Goal: Check status: Check status

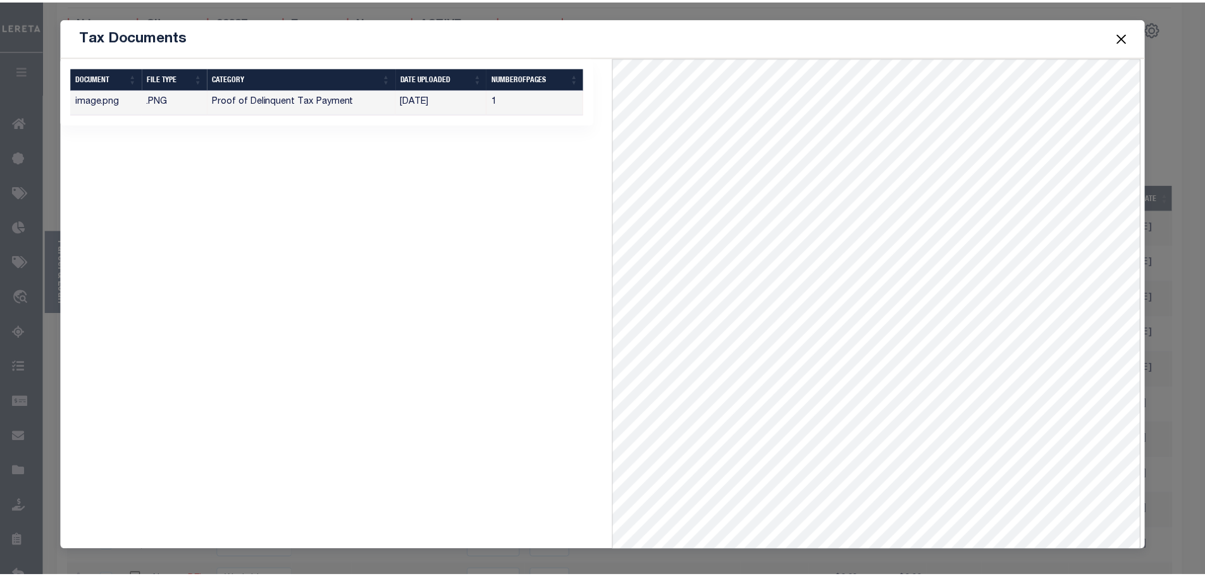
scroll to position [0, 163]
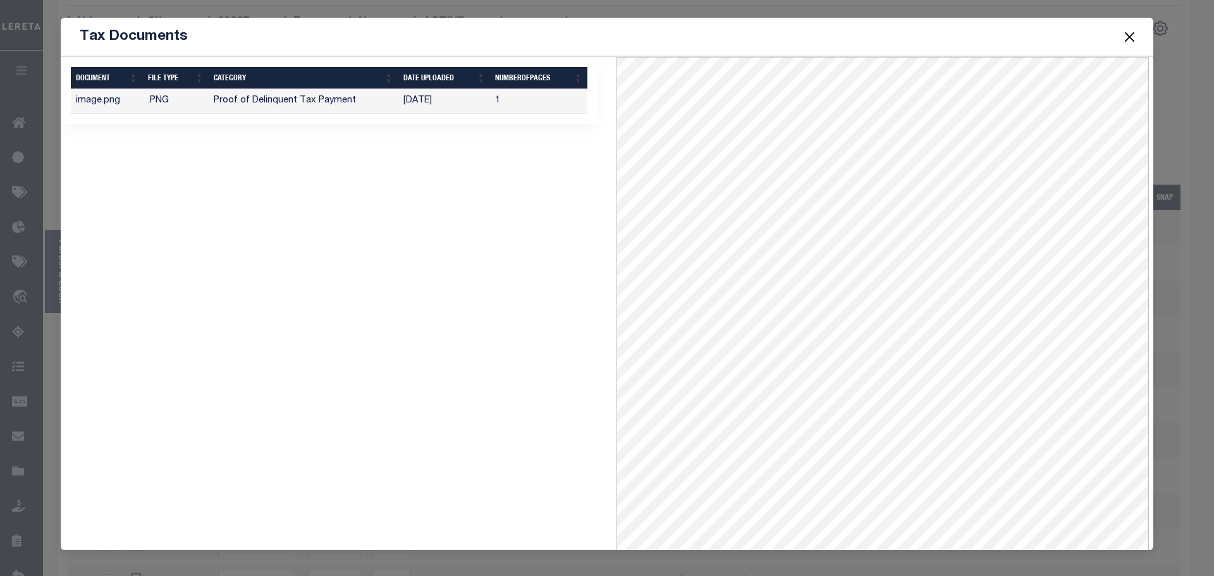
drag, startPoint x: 1129, startPoint y: 36, endPoint x: 1111, endPoint y: 35, distance: 17.7
click at [1129, 36] on button "Close" at bounding box center [1130, 36] width 16 height 16
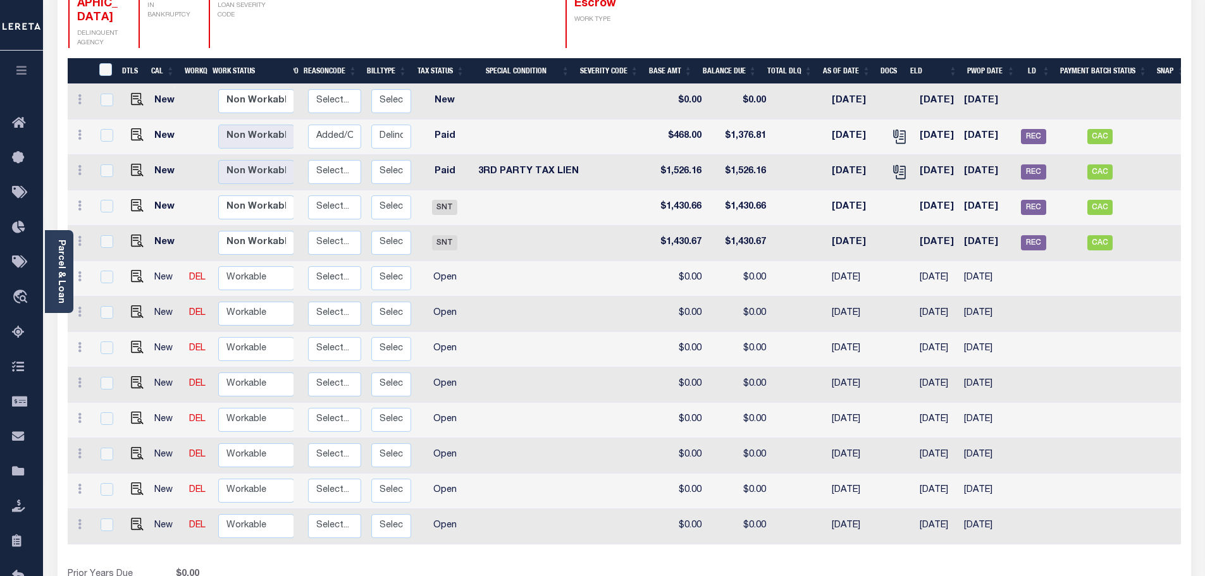
scroll to position [0, 171]
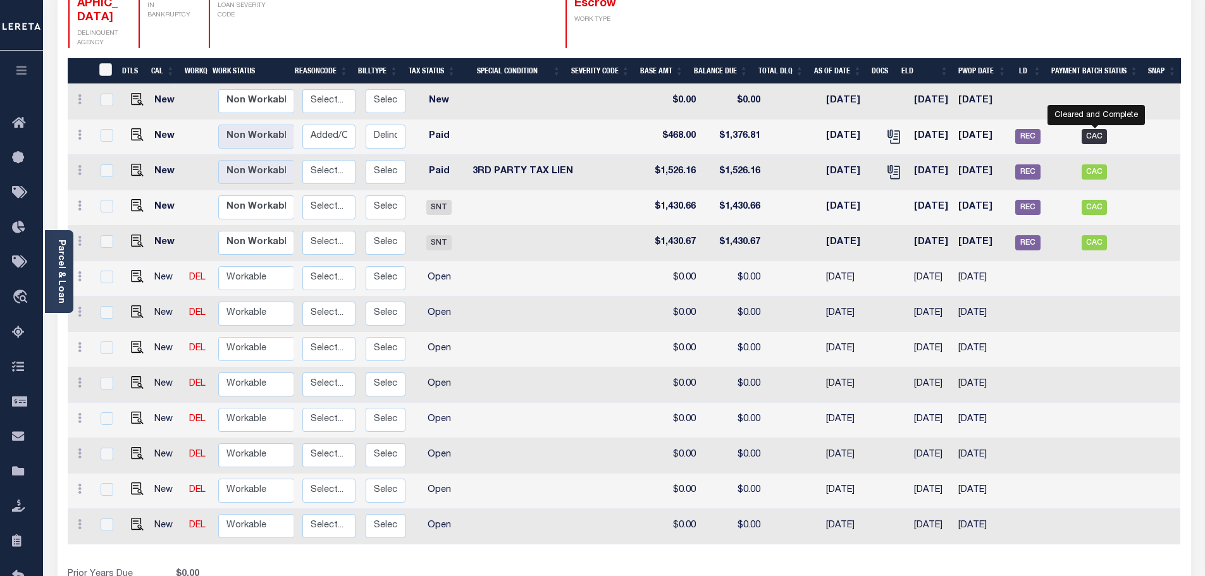
click at [1094, 129] on span "CAC" at bounding box center [1093, 136] width 25 height 15
checkbox input "true"
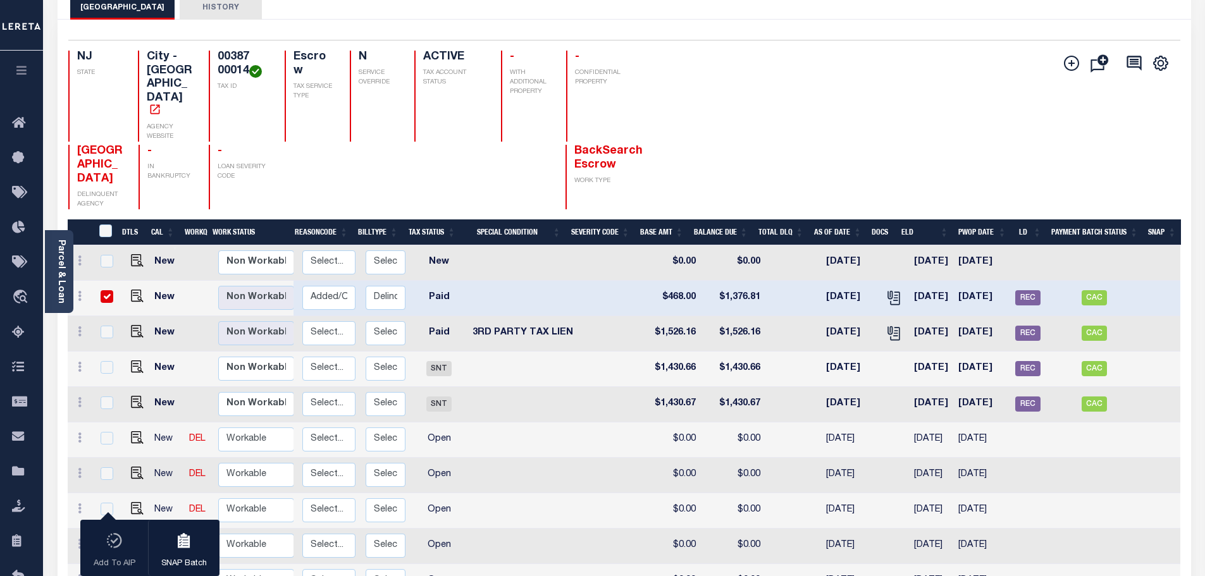
scroll to position [54, 0]
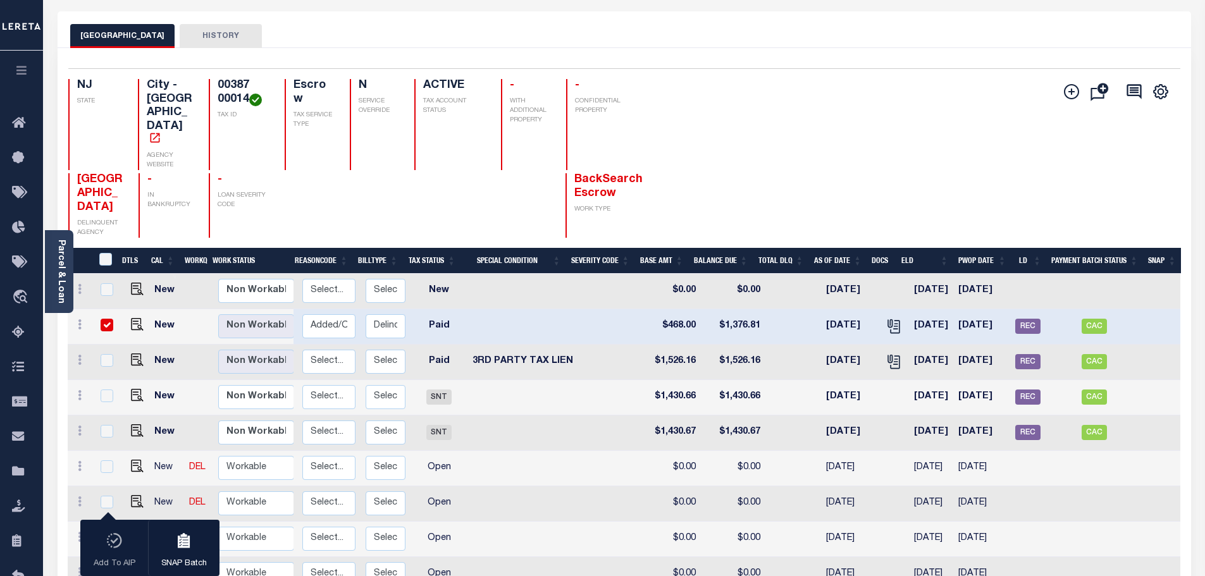
click at [103, 319] on input "checkbox" at bounding box center [107, 325] width 13 height 13
checkbox input "false"
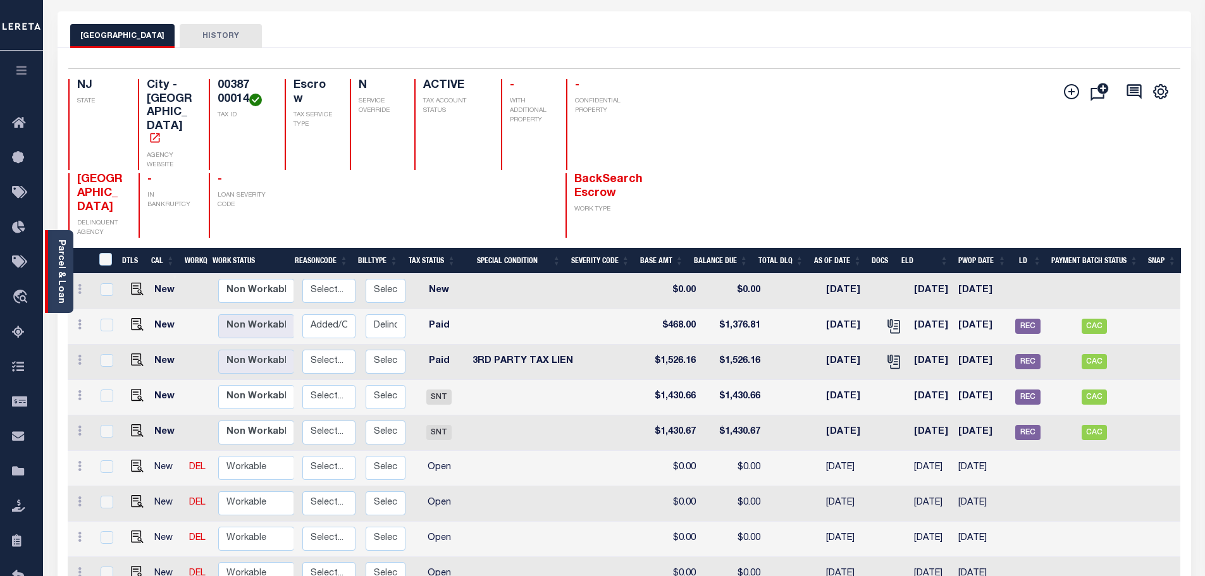
click at [58, 269] on link "Parcel & Loan" at bounding box center [60, 272] width 9 height 64
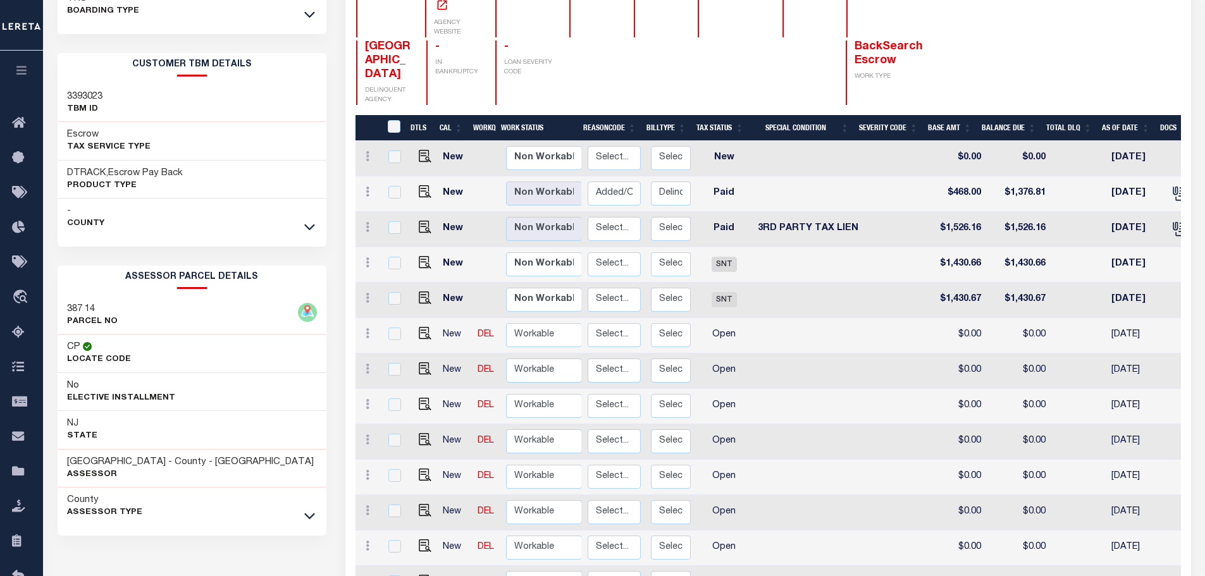
scroll to position [190, 0]
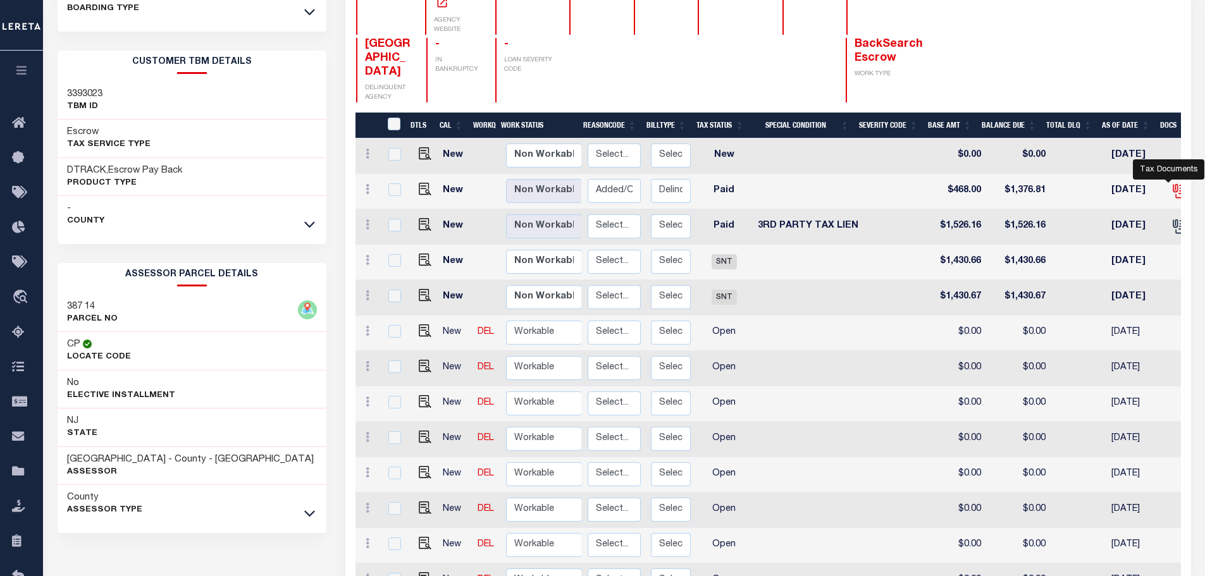
click at [1172, 184] on icon "" at bounding box center [1177, 189] width 10 height 10
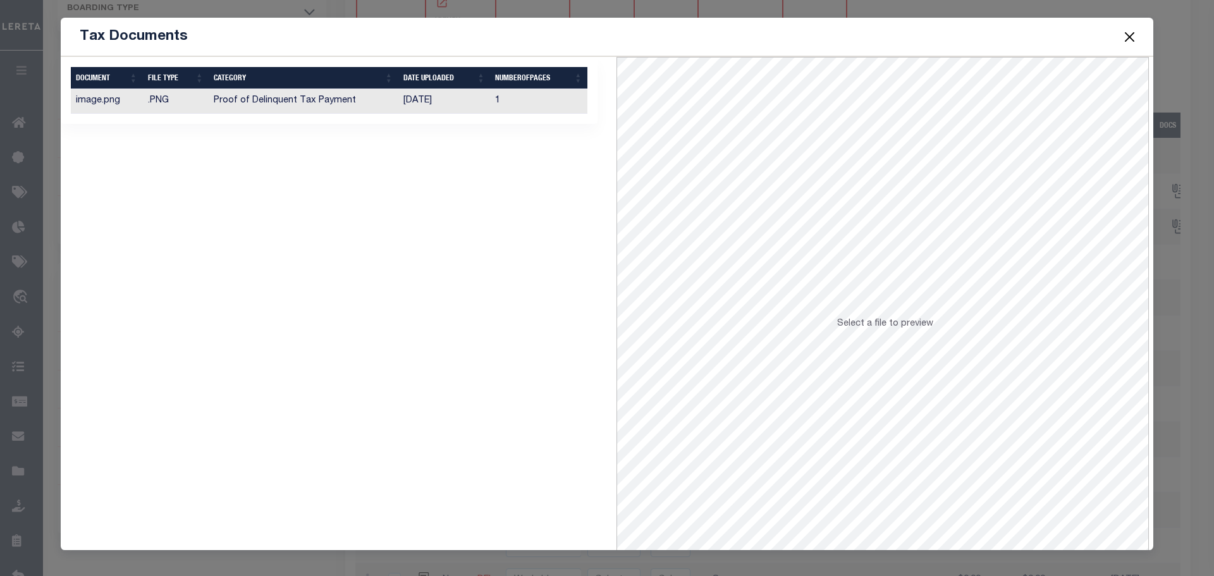
click at [414, 111] on td "[DATE]" at bounding box center [444, 101] width 92 height 25
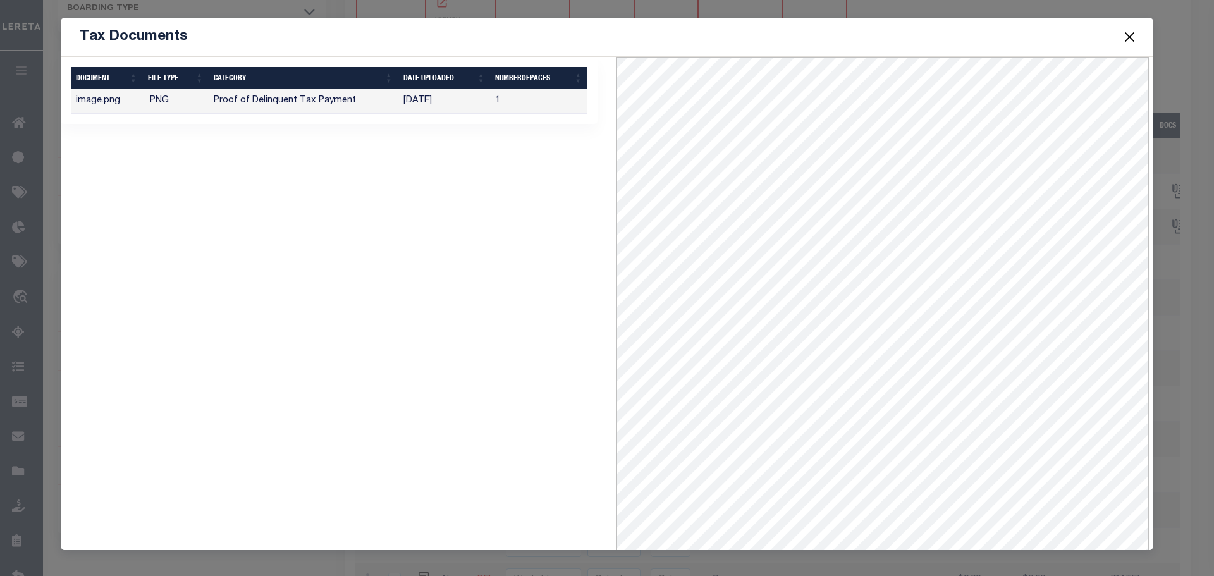
click at [1140, 37] on span at bounding box center [1129, 36] width 48 height 35
click at [1133, 31] on button "Close" at bounding box center [1130, 36] width 16 height 16
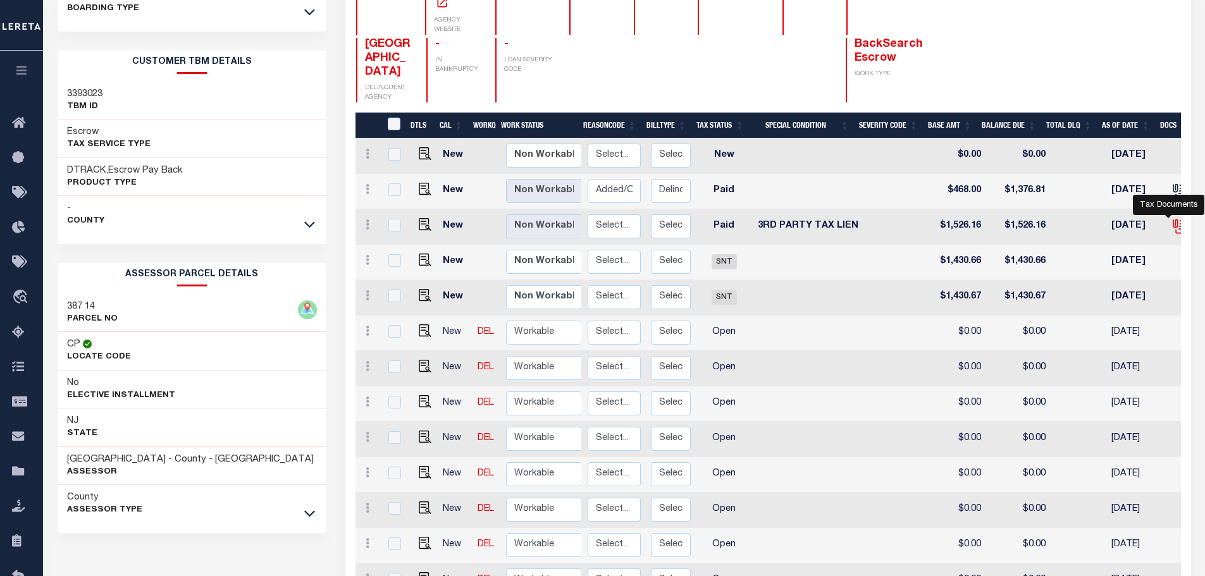
click at [1170, 218] on icon "" at bounding box center [1178, 226] width 16 height 16
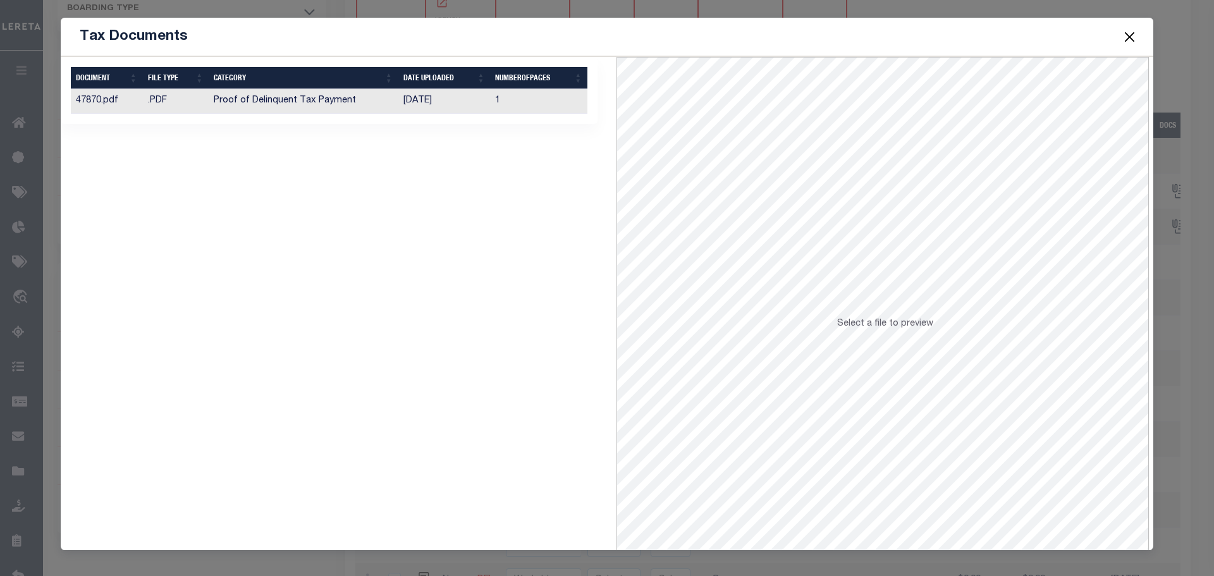
click at [470, 103] on td "[DATE]" at bounding box center [444, 101] width 92 height 25
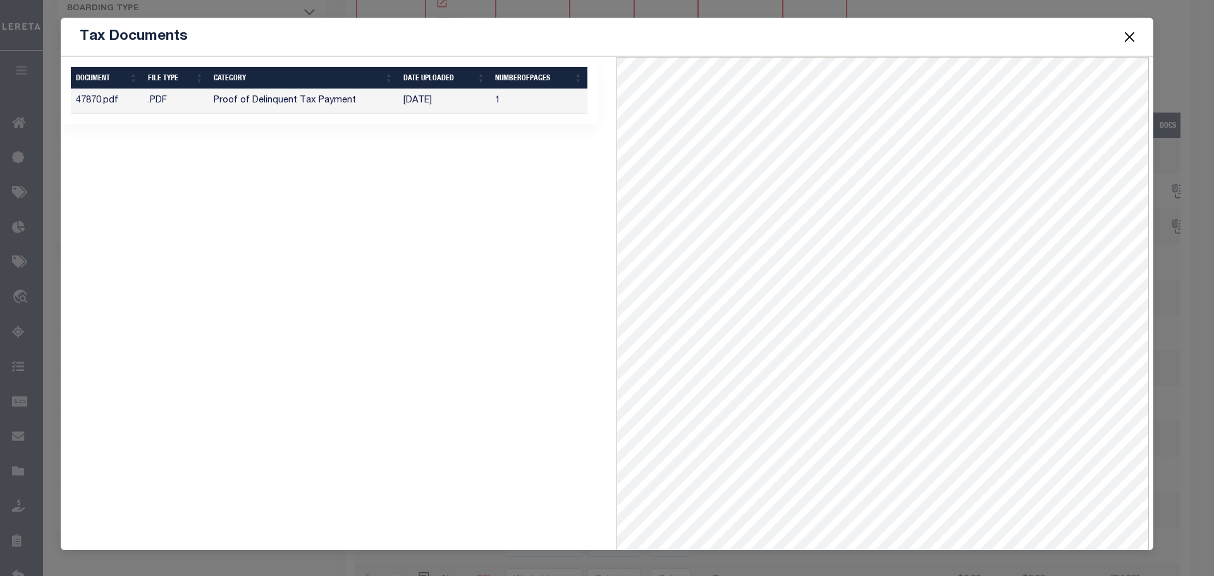
click at [1131, 37] on button "Close" at bounding box center [1130, 36] width 16 height 16
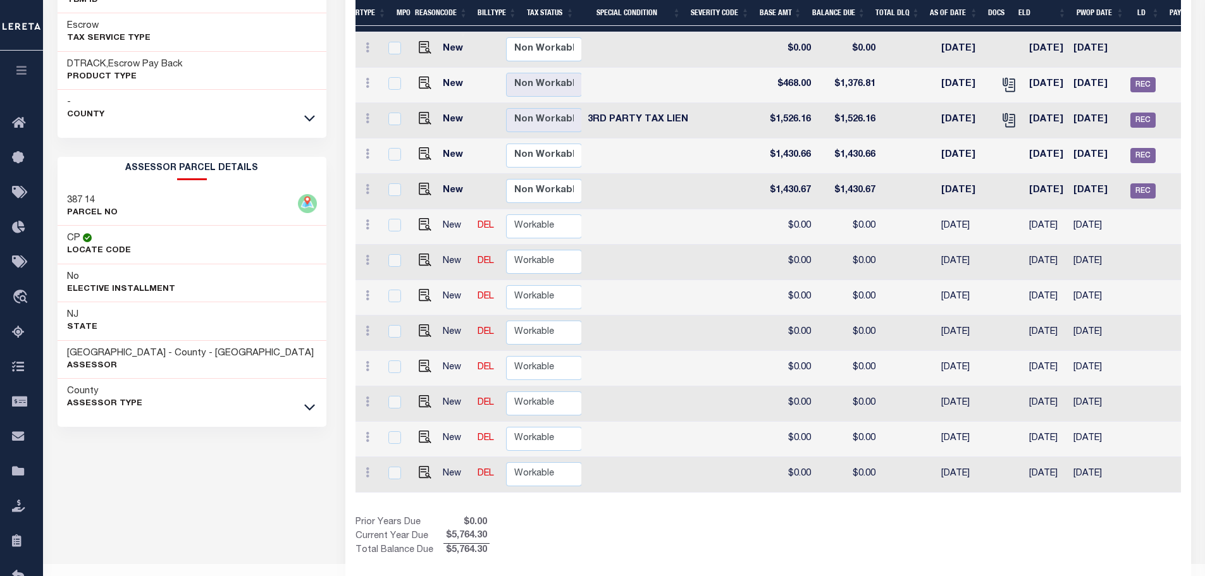
scroll to position [0, 285]
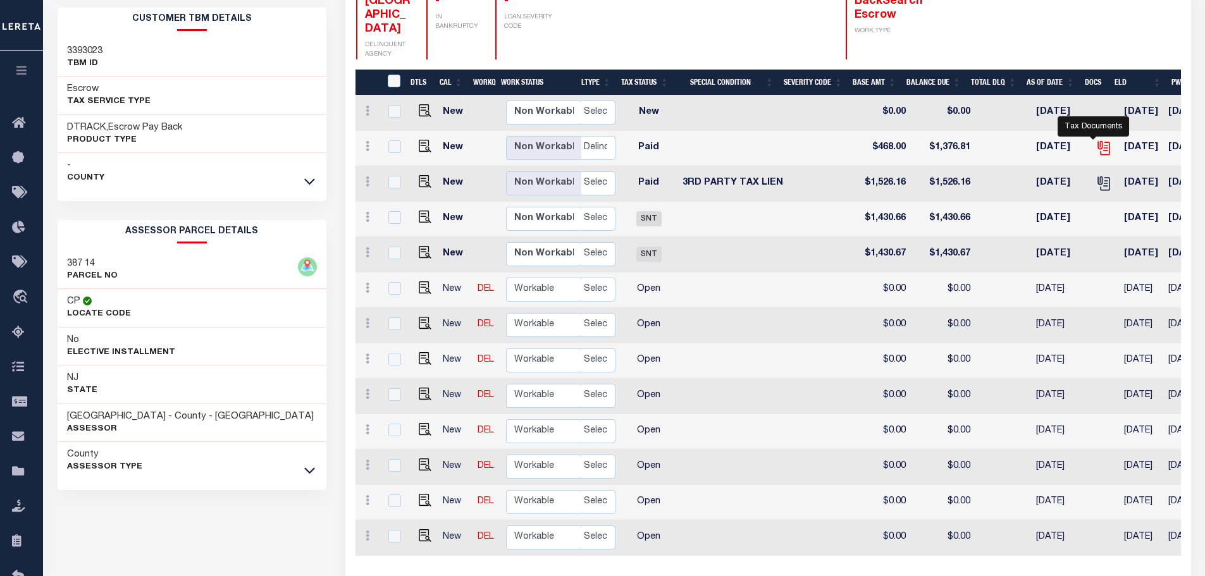
click at [1097, 141] on icon "" at bounding box center [1102, 146] width 10 height 10
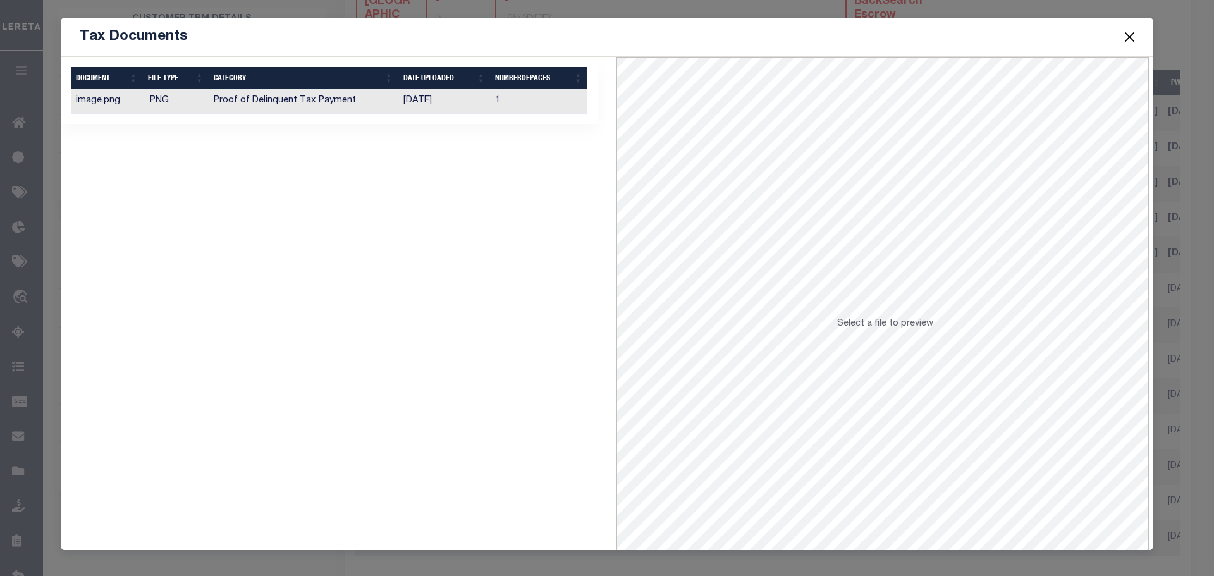
click at [470, 103] on td "[DATE]" at bounding box center [444, 101] width 92 height 25
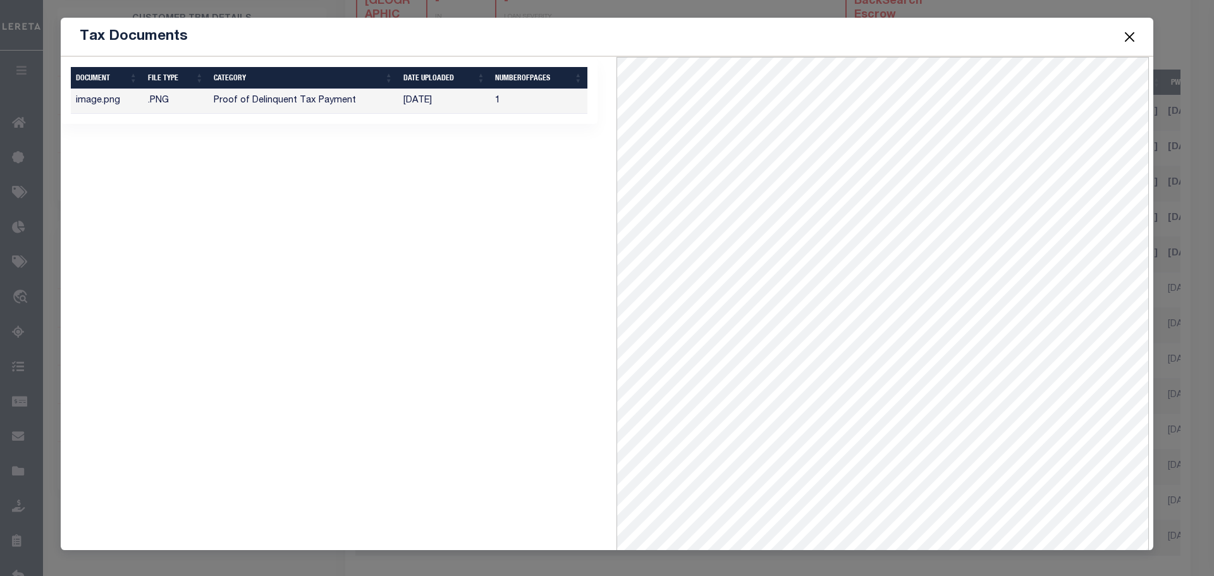
click at [1136, 34] on button "Close" at bounding box center [1130, 36] width 16 height 16
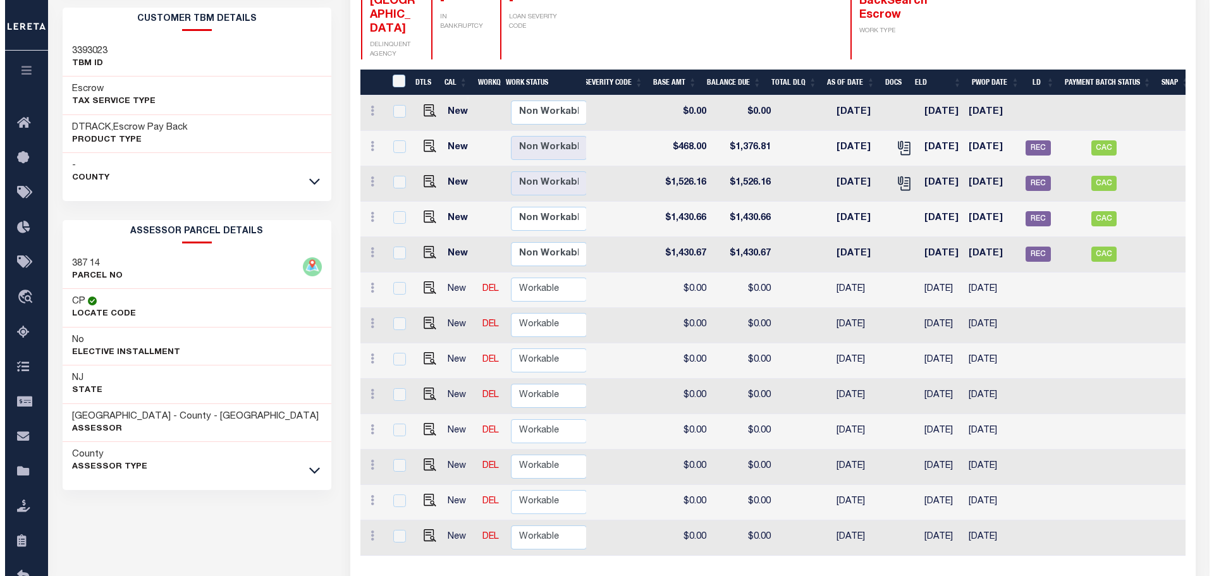
scroll to position [0, 460]
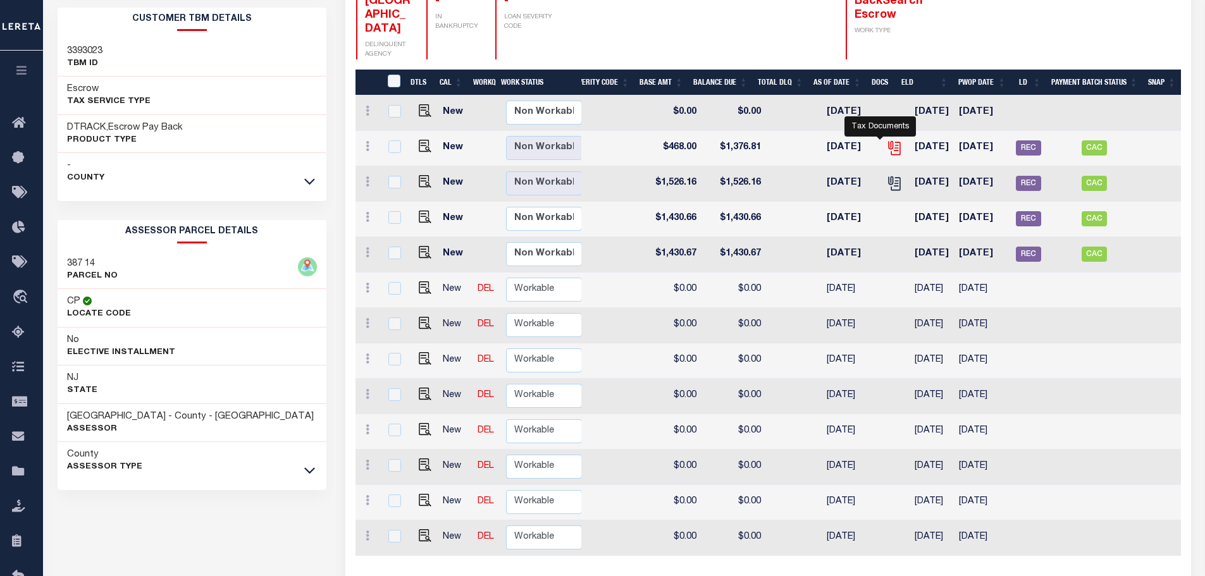
click at [886, 140] on icon "" at bounding box center [894, 148] width 16 height 16
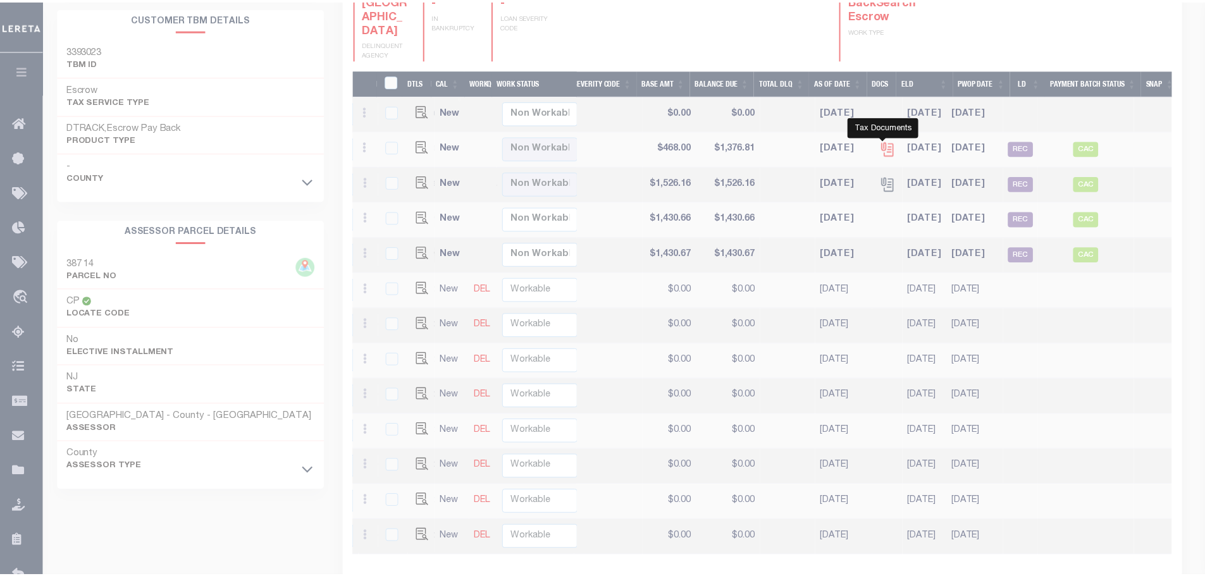
scroll to position [0, 453]
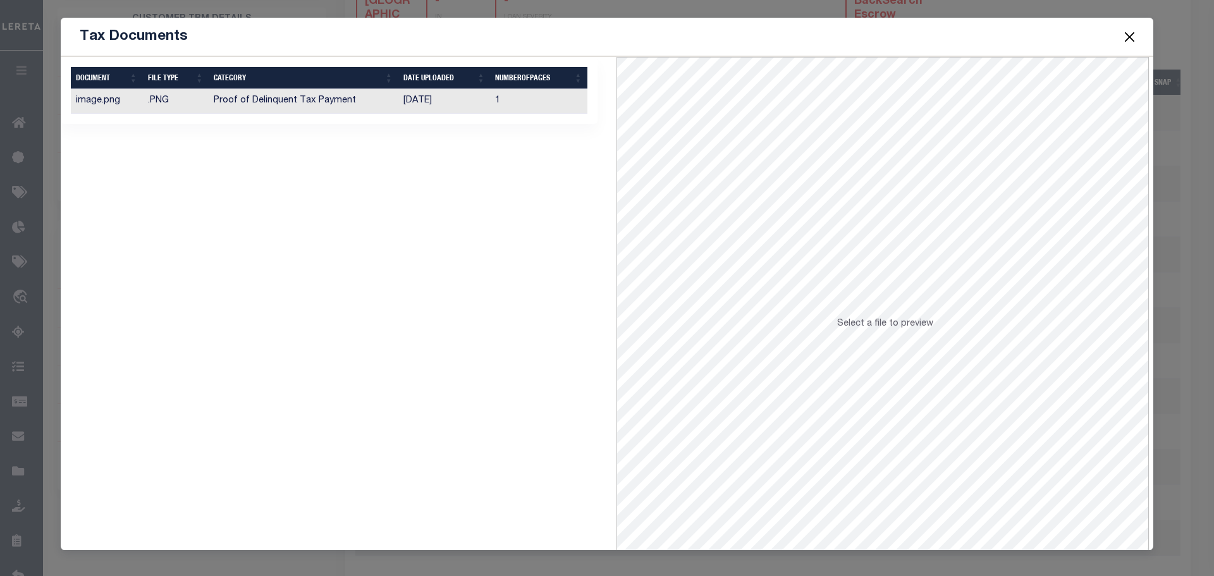
click at [507, 108] on td "1" at bounding box center [538, 101] width 97 height 25
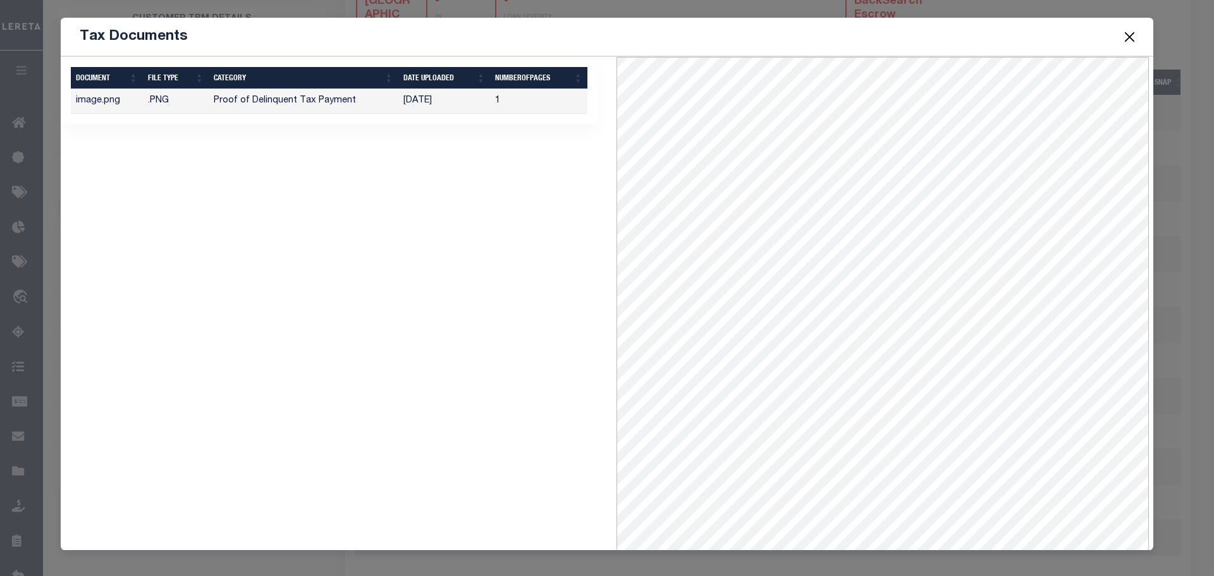
click at [1131, 34] on button "Close" at bounding box center [1130, 36] width 16 height 16
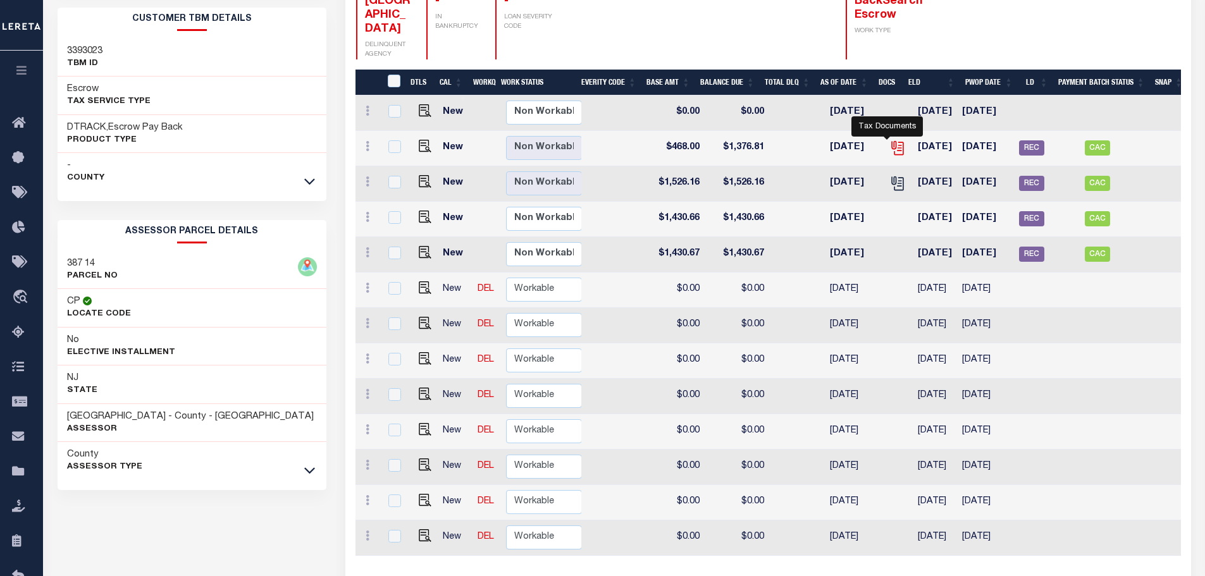
click at [891, 141] on icon "" at bounding box center [896, 146] width 10 height 10
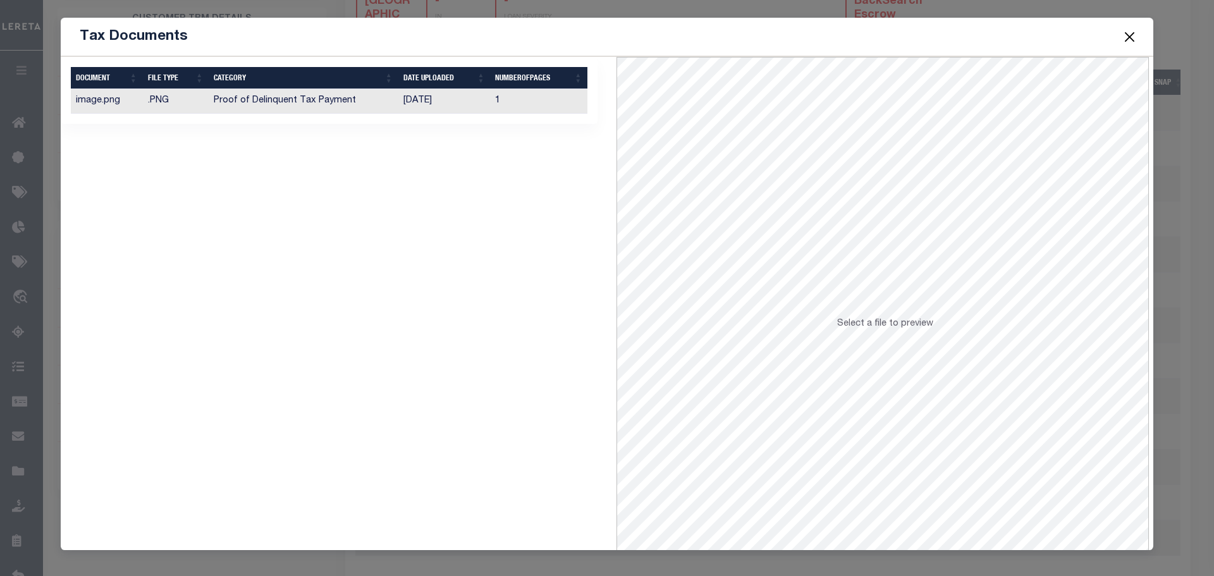
click at [524, 99] on td "1" at bounding box center [538, 101] width 97 height 25
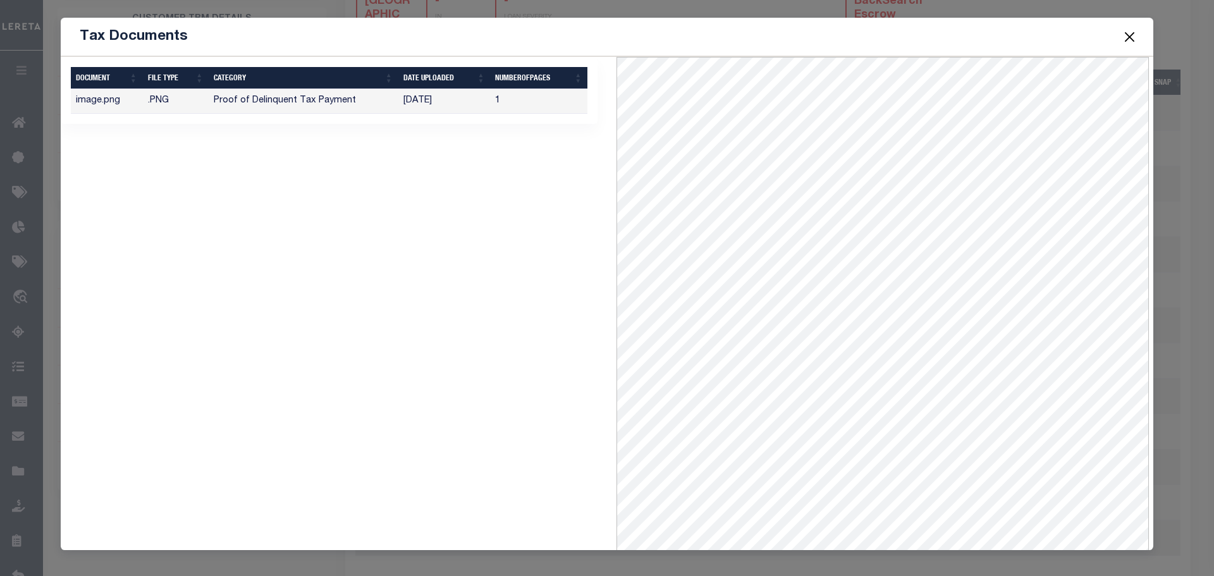
click at [1134, 37] on button "Close" at bounding box center [1130, 36] width 16 height 16
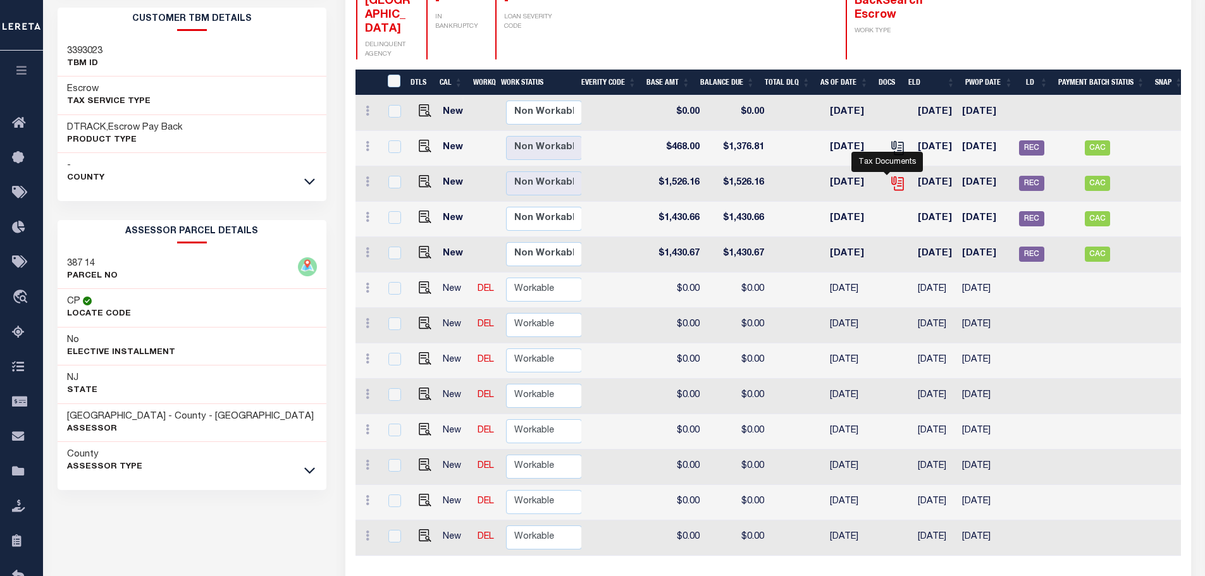
click at [891, 176] on icon "" at bounding box center [896, 181] width 10 height 10
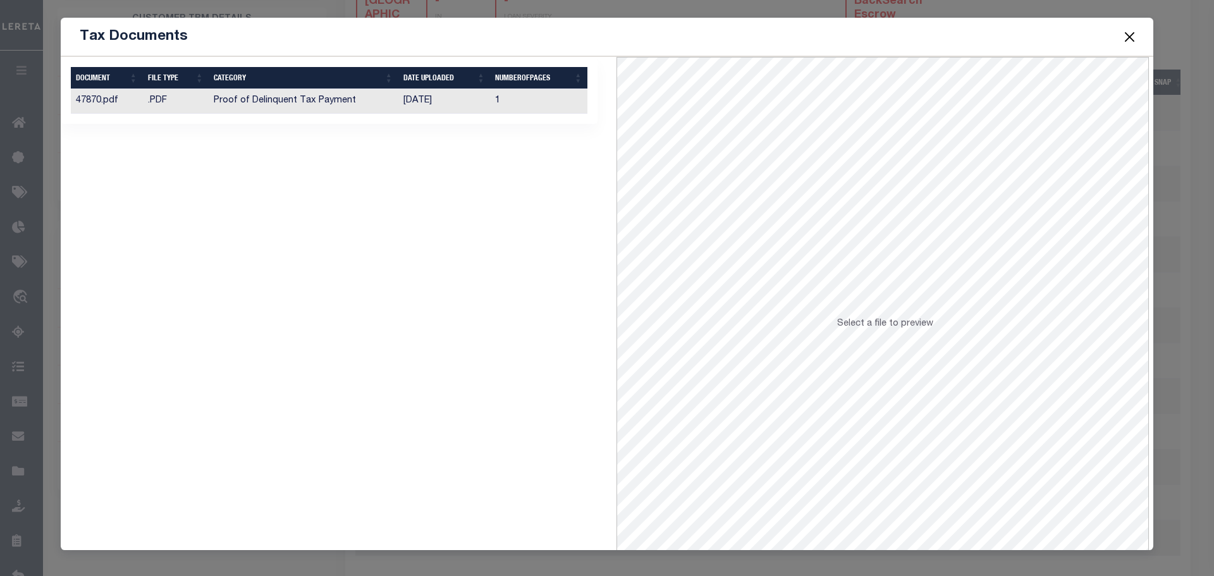
click at [524, 102] on td "1" at bounding box center [538, 101] width 97 height 25
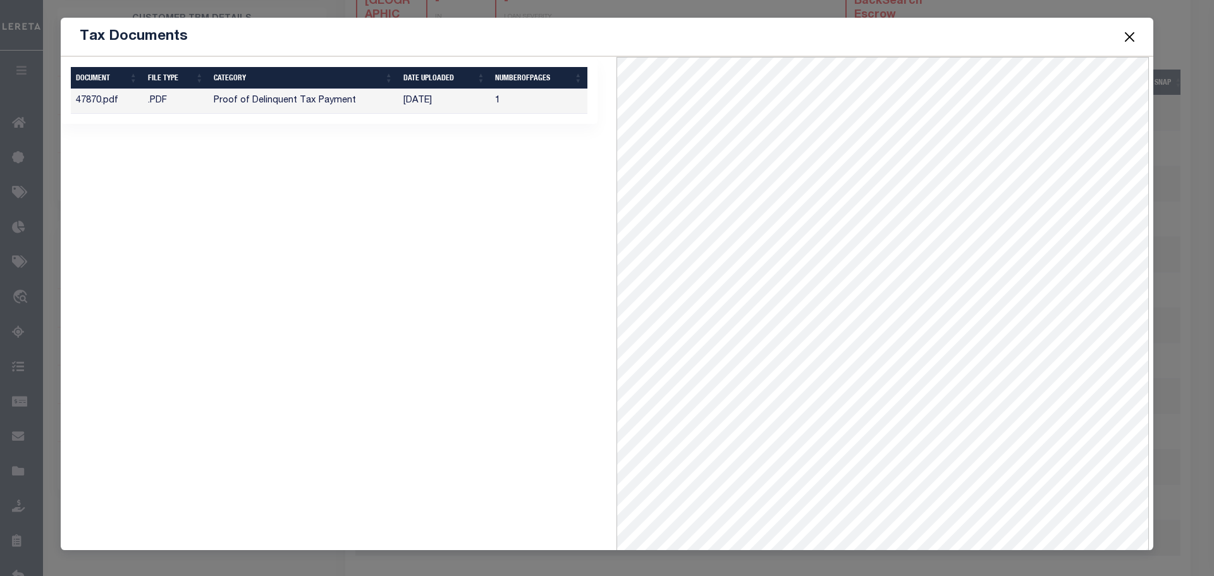
click at [1135, 31] on button "Close" at bounding box center [1130, 36] width 16 height 16
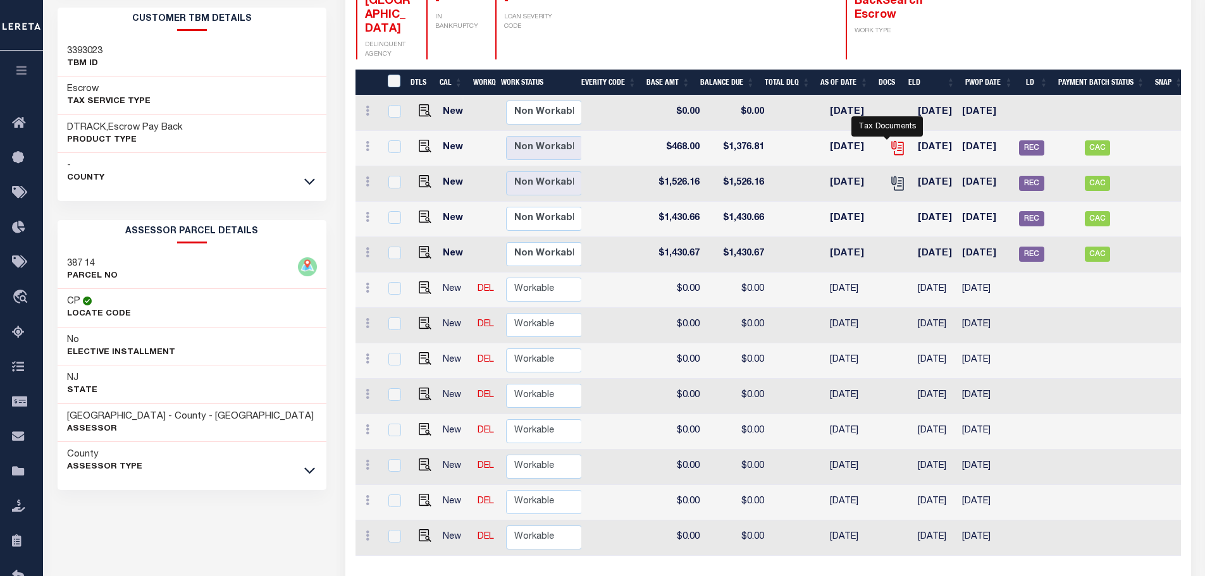
click at [889, 140] on icon "" at bounding box center [897, 148] width 16 height 16
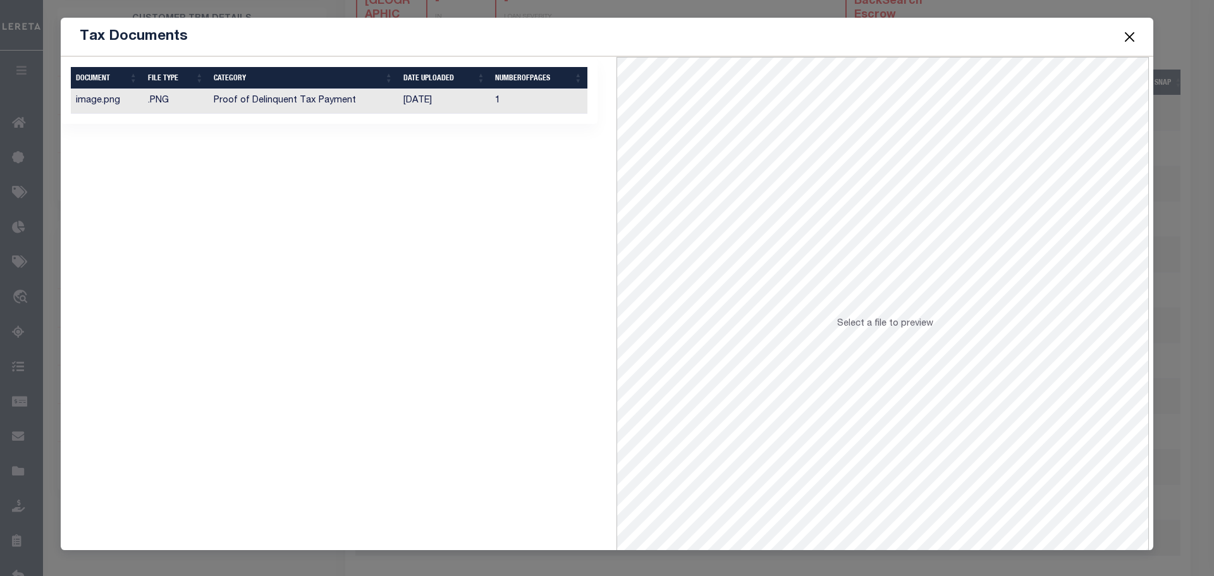
click at [508, 99] on td "1" at bounding box center [538, 101] width 97 height 25
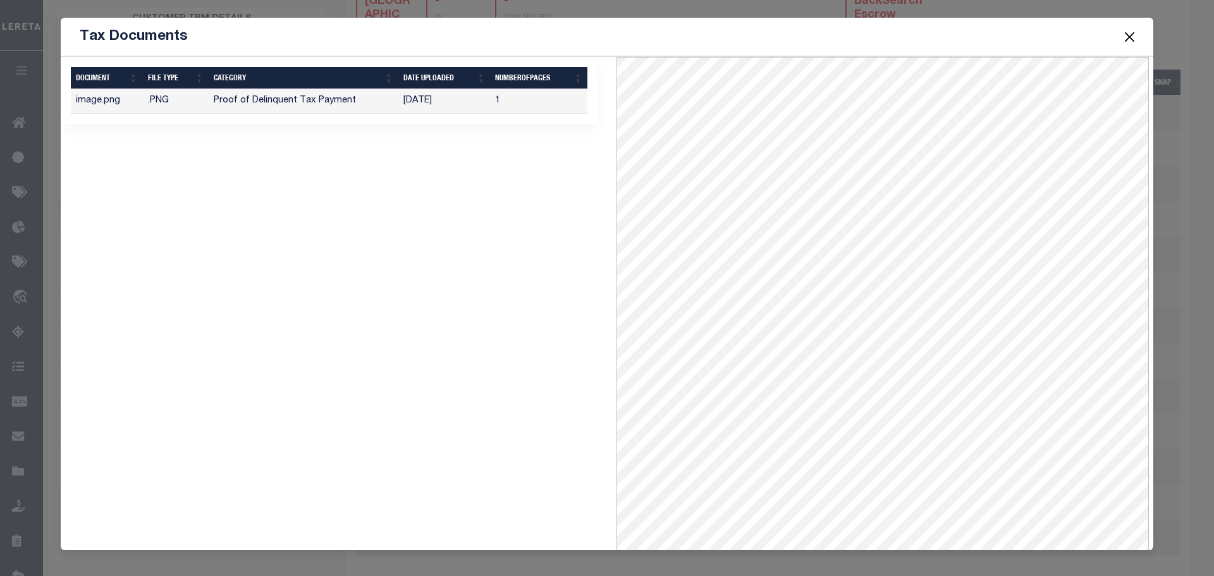
click at [1130, 37] on button "Close" at bounding box center [1130, 36] width 16 height 16
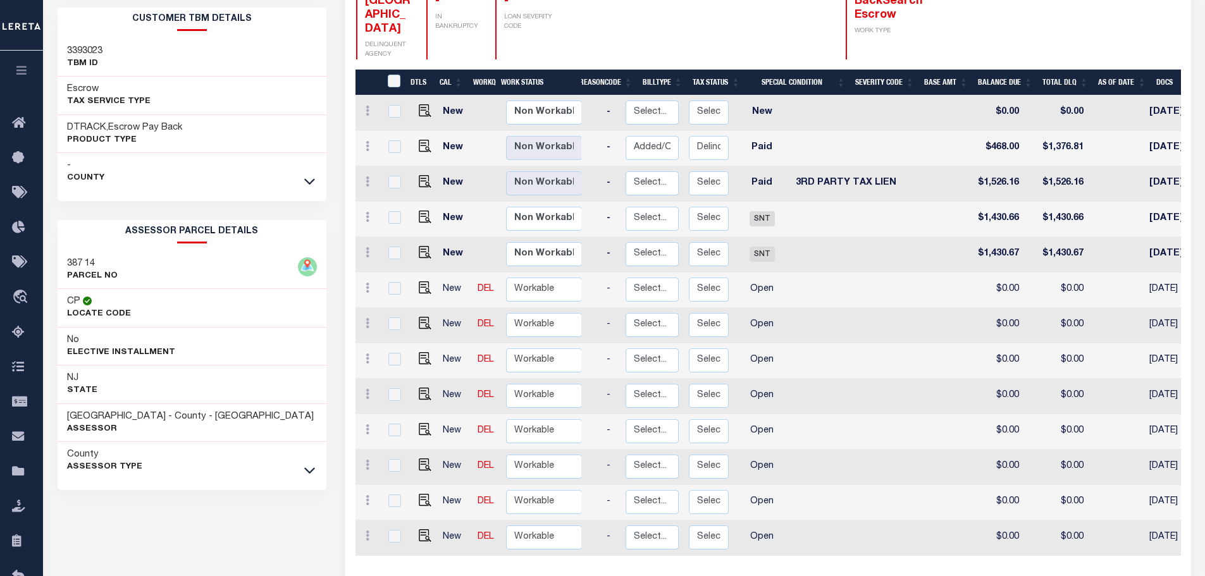
scroll to position [0, 133]
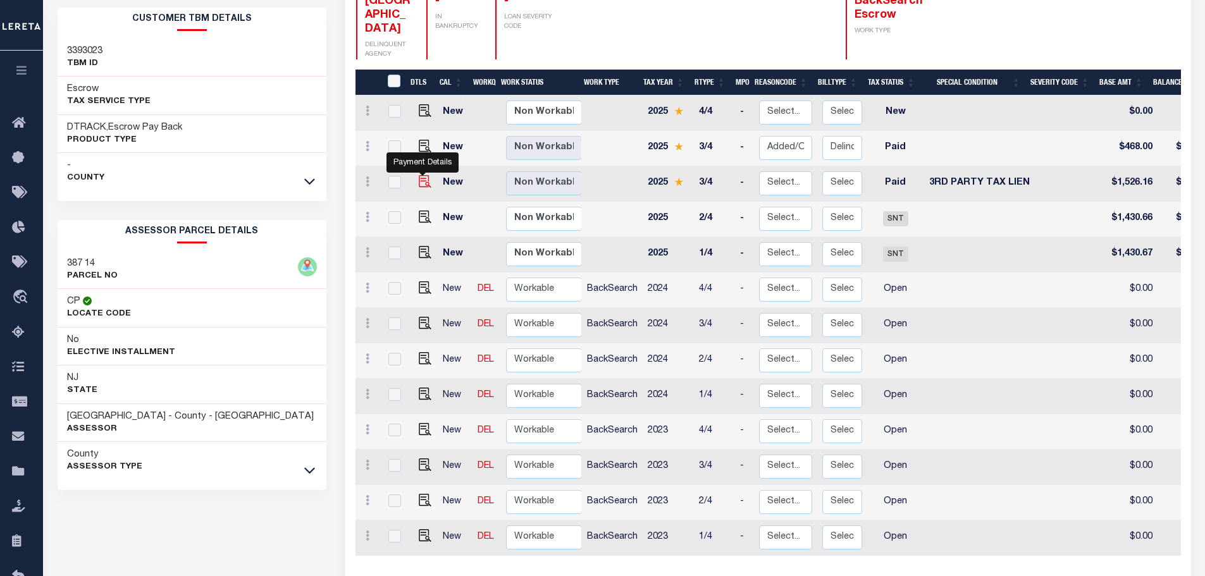
click at [419, 175] on img "" at bounding box center [425, 181] width 13 height 13
checkbox input "true"
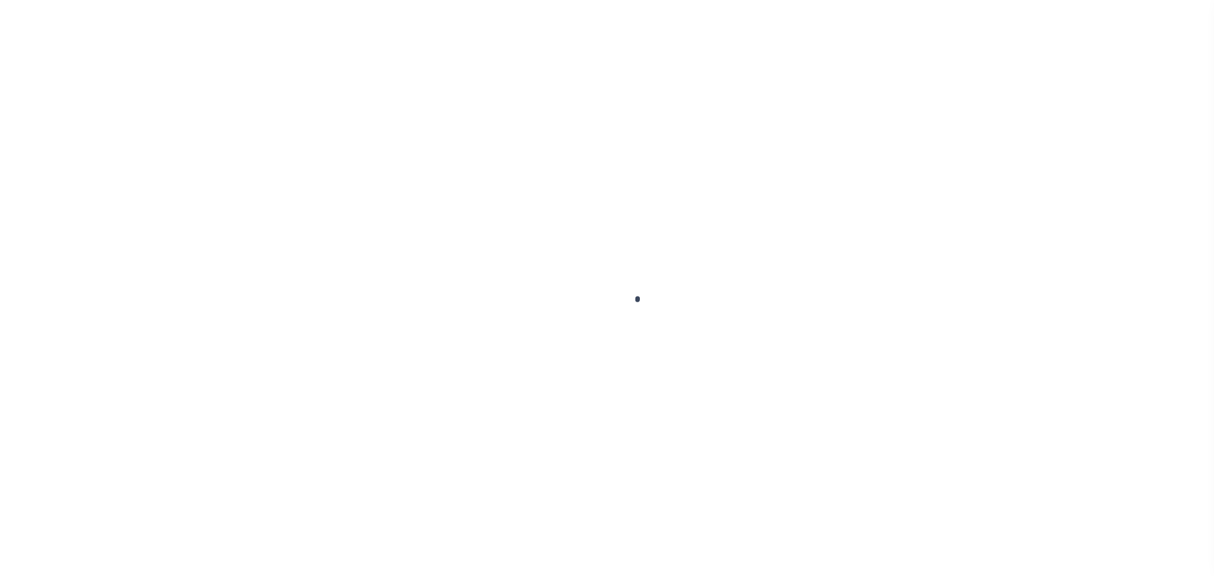
select select "CAC"
type input "[DATE]"
type input "$1,376.81"
select select "CCK"
type input "316A-231601550"
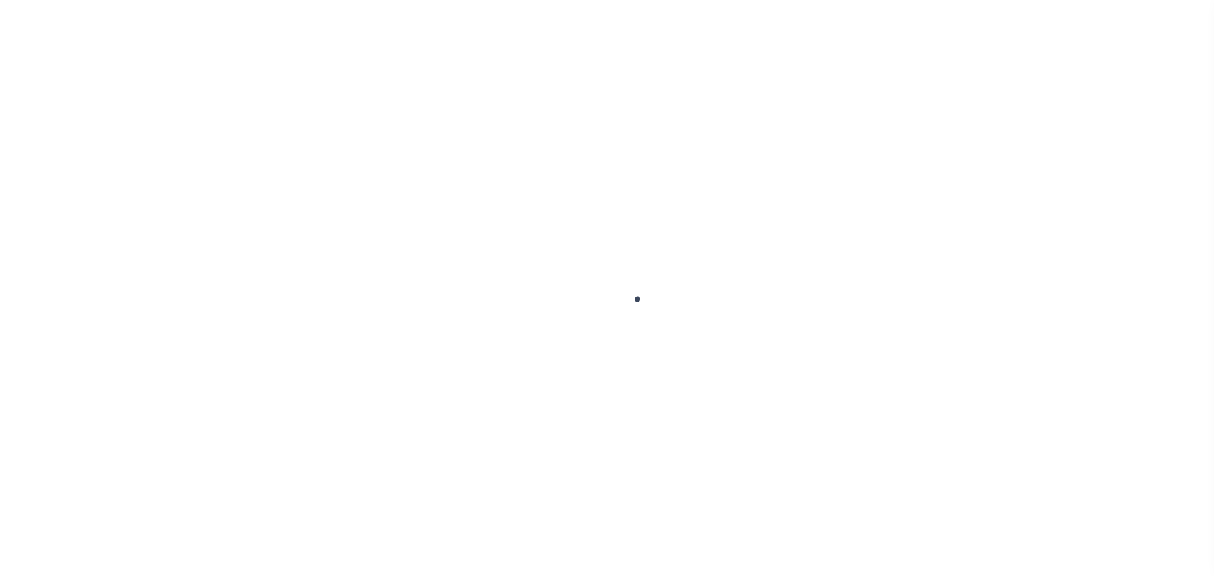
select select "Urbina, Matthew"
type input "09/15/2025"
checkbox input "true"
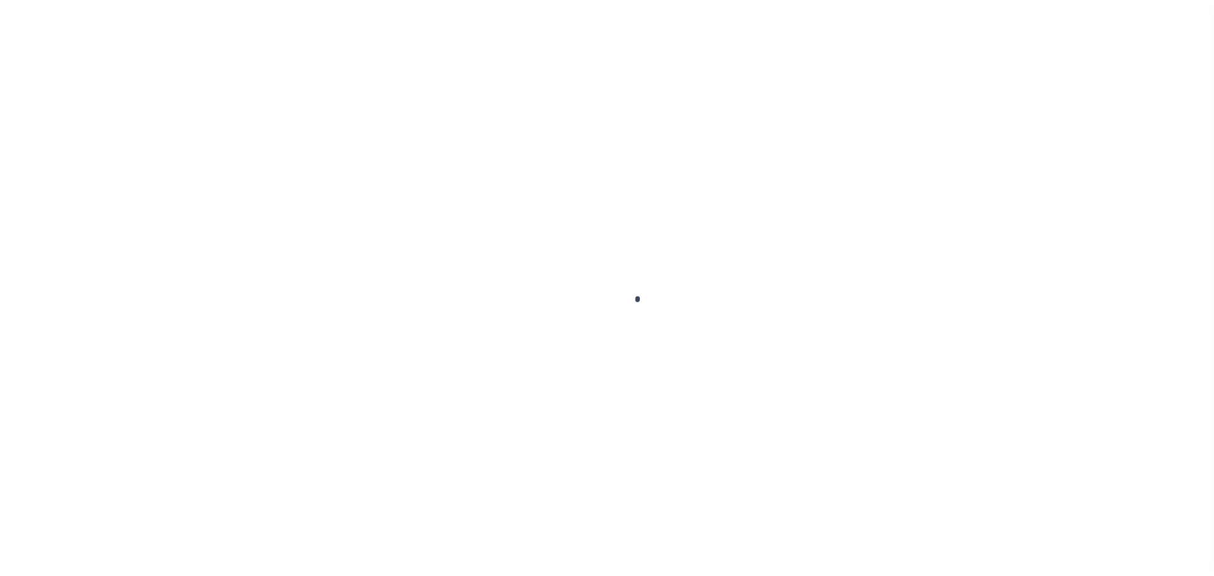
checkbox input "true"
select select "FDX"
type input "09/10/2025"
type input "$24.59"
type input "884273581389"
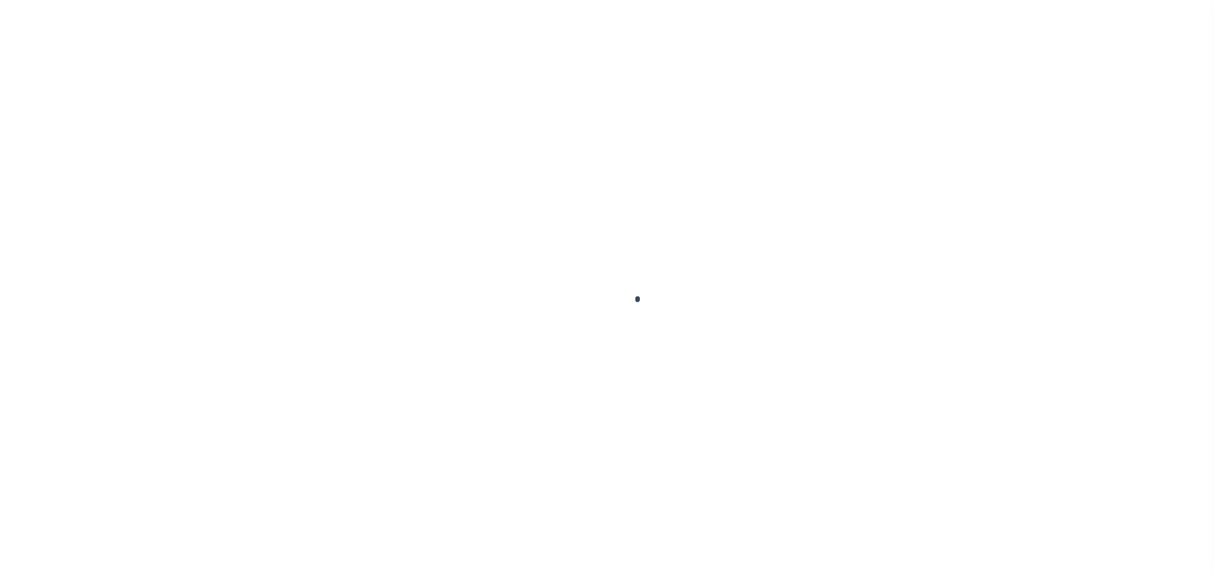
type input "F.Frontdesk"
type input "09/11/2025"
select select
type input "N"
radio input "true"
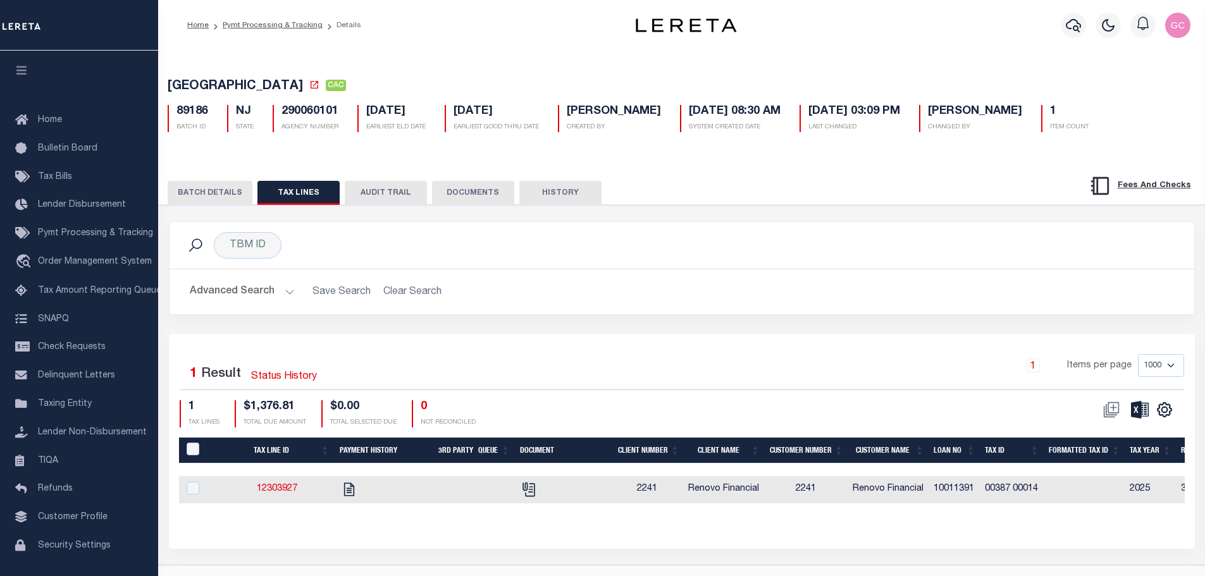
click at [207, 200] on button "BATCH DETAILS" at bounding box center [210, 193] width 85 height 24
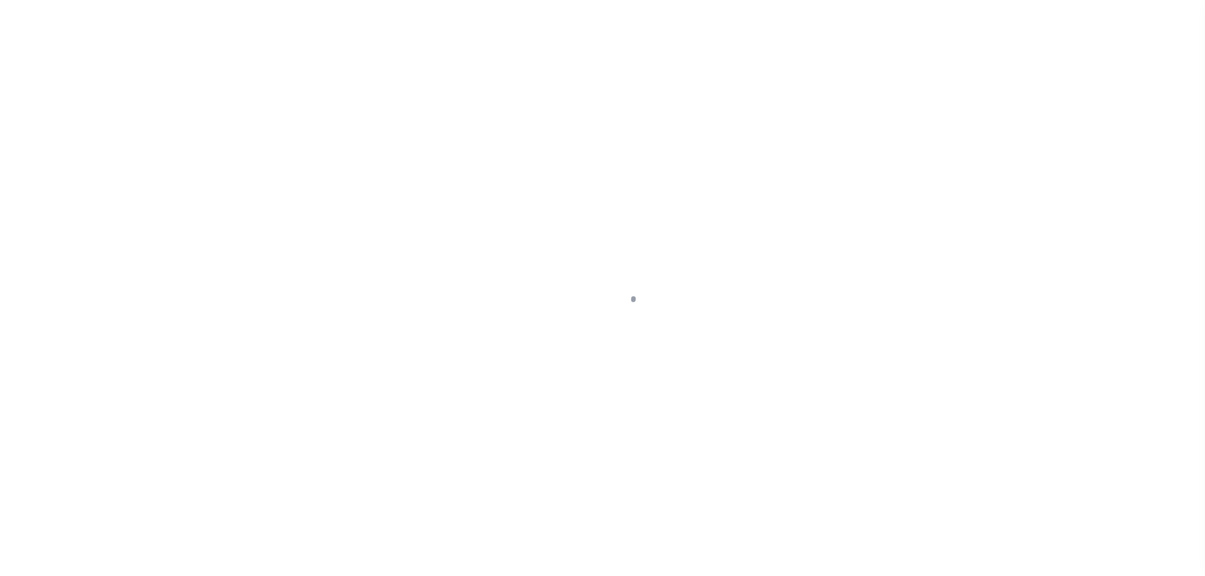
select select "PYD"
select select "20"
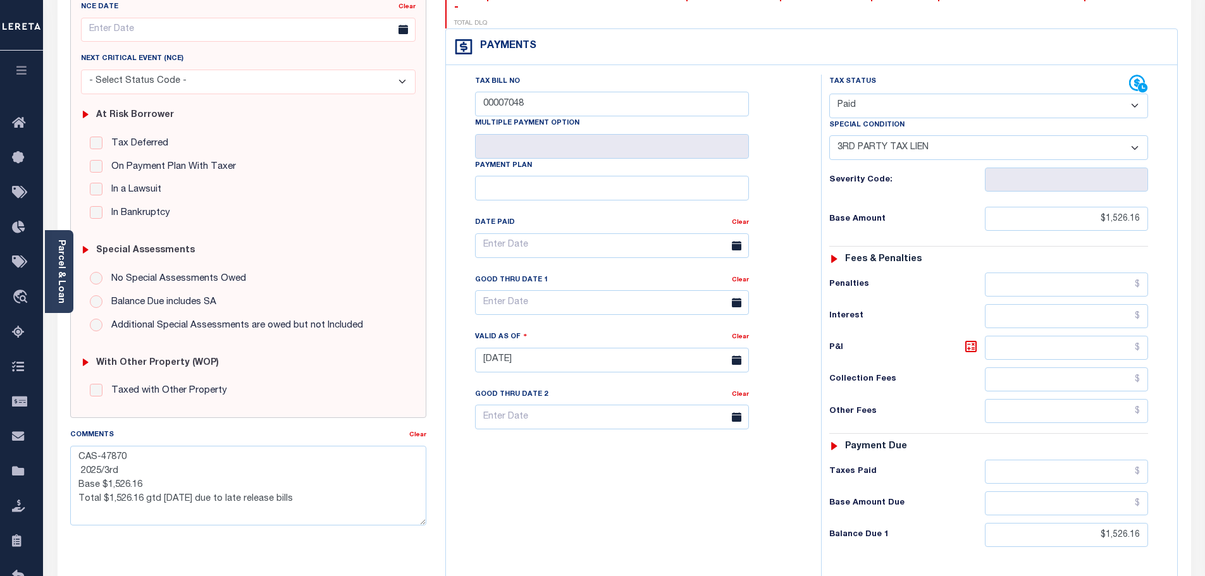
scroll to position [126, 0]
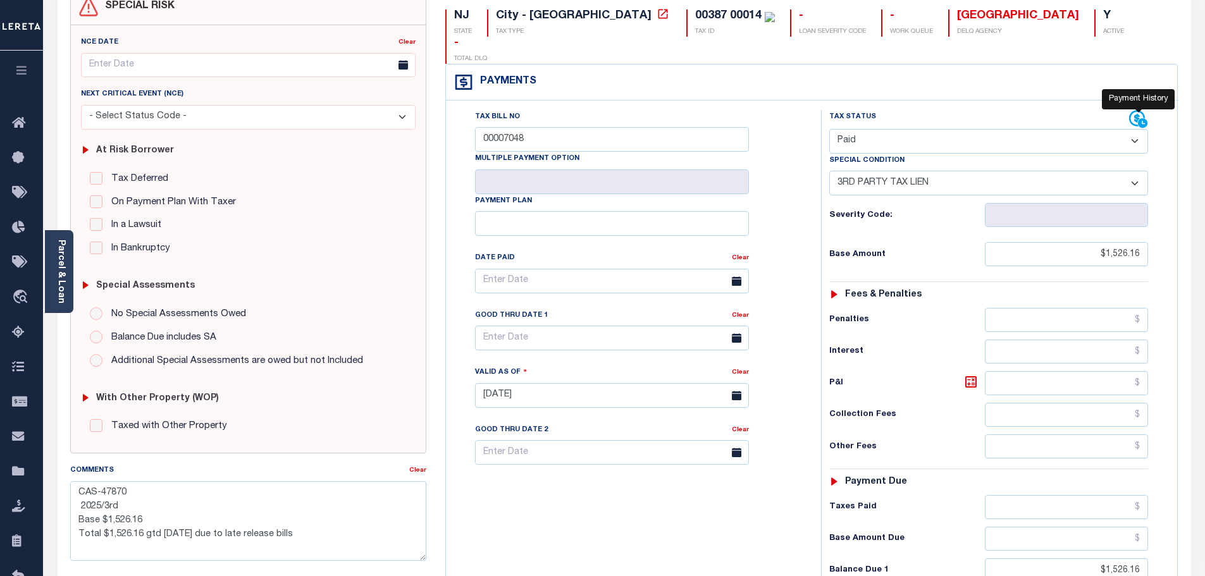
click at [1138, 110] on icon at bounding box center [1138, 119] width 19 height 19
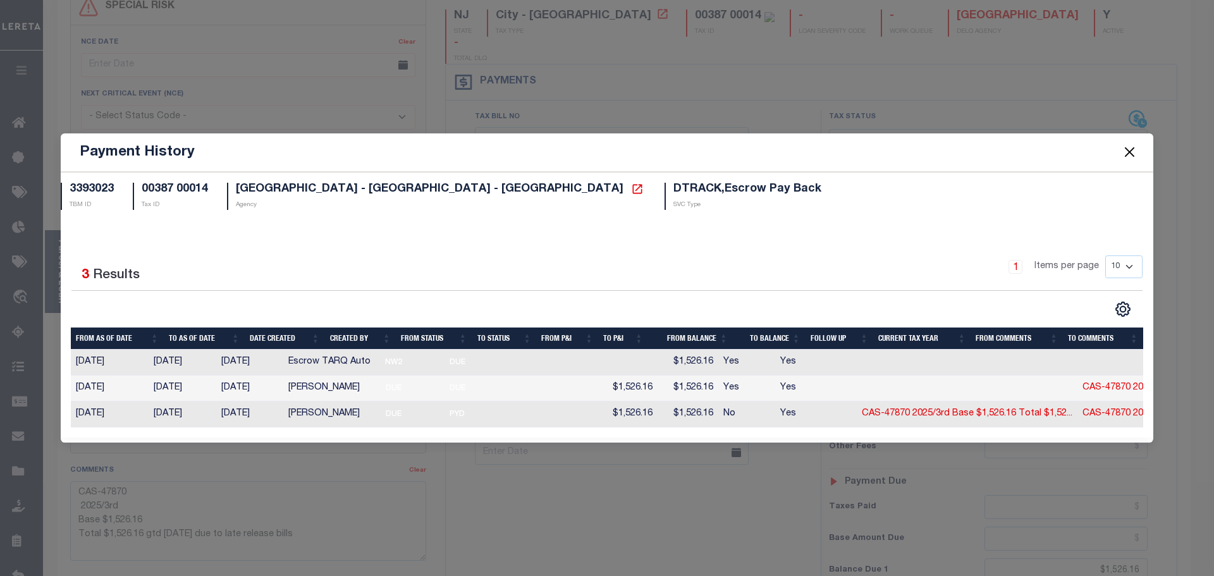
click at [1133, 144] on button "Close" at bounding box center [1130, 152] width 16 height 16
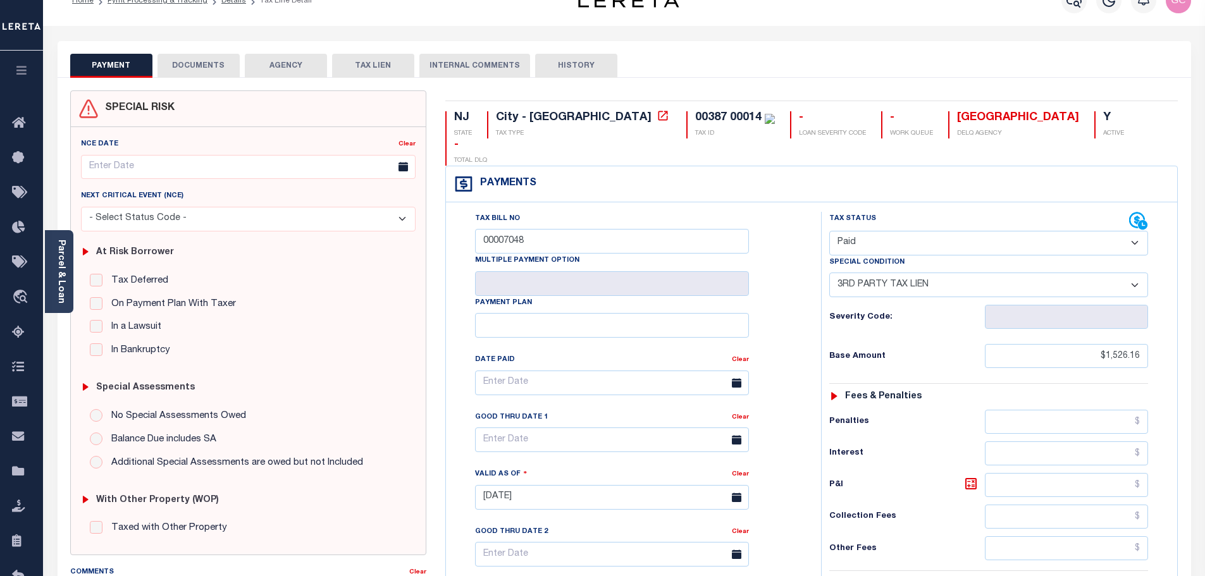
scroll to position [0, 0]
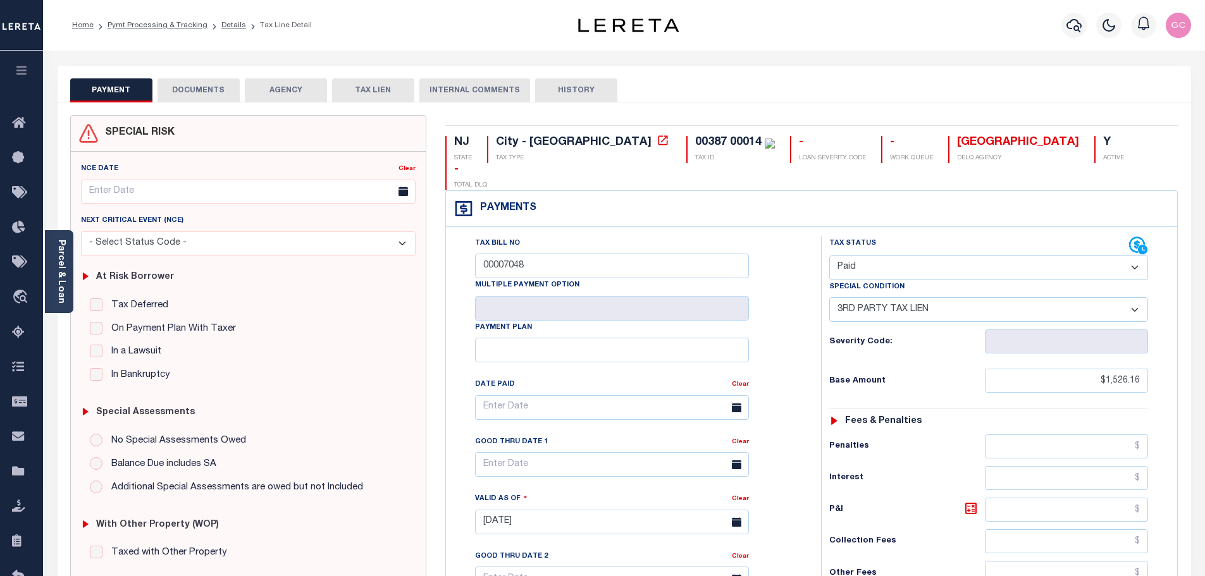
click at [209, 85] on button "DOCUMENTS" at bounding box center [198, 90] width 82 height 24
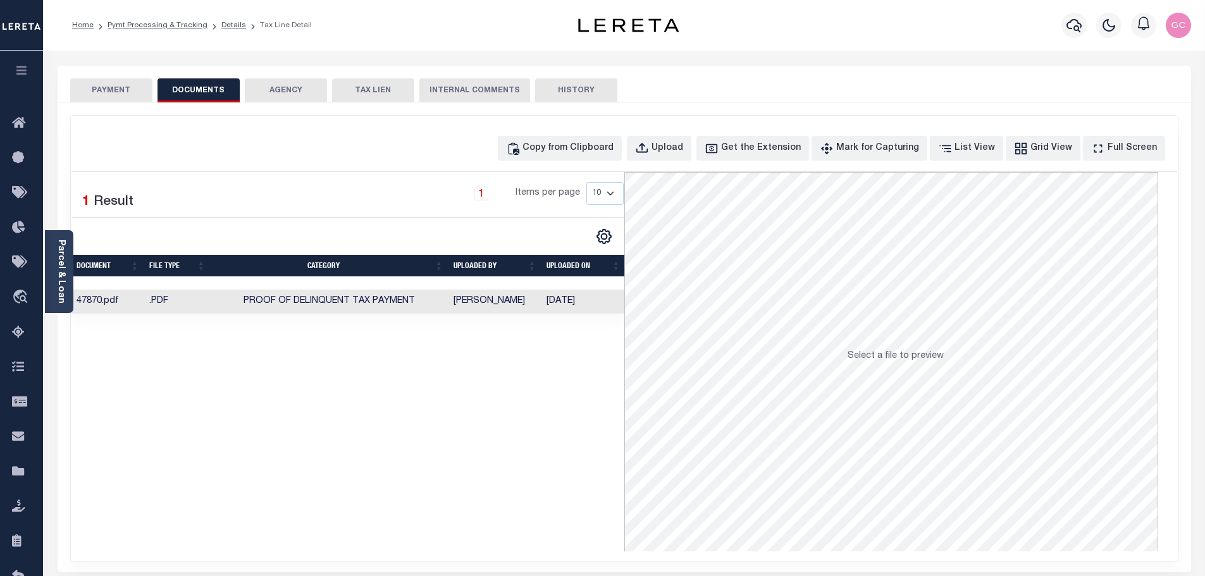
click at [348, 294] on td "Proof of Delinquent Tax Payment" at bounding box center [330, 302] width 238 height 25
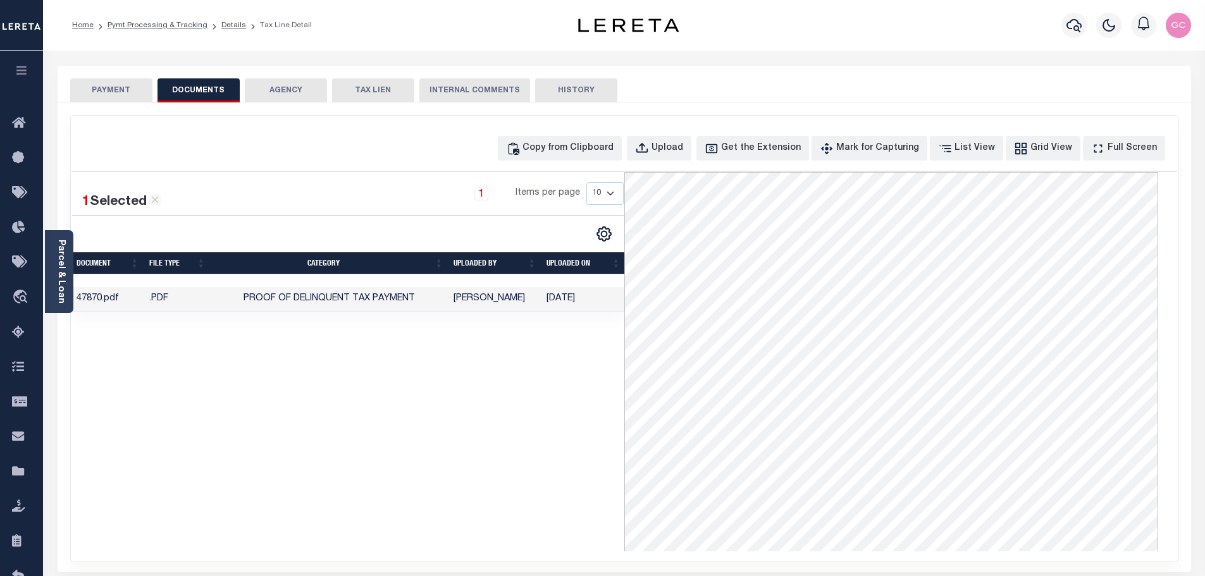
click at [238, 25] on link "Details" at bounding box center [233, 25] width 25 height 8
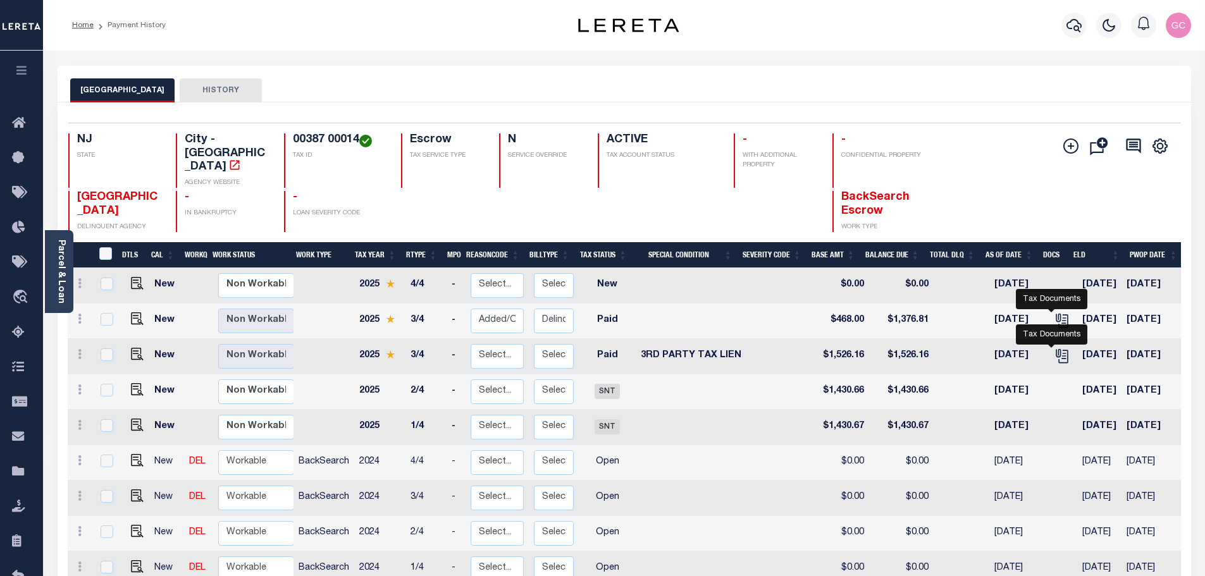
click at [1053, 312] on icon "" at bounding box center [1061, 320] width 16 height 16
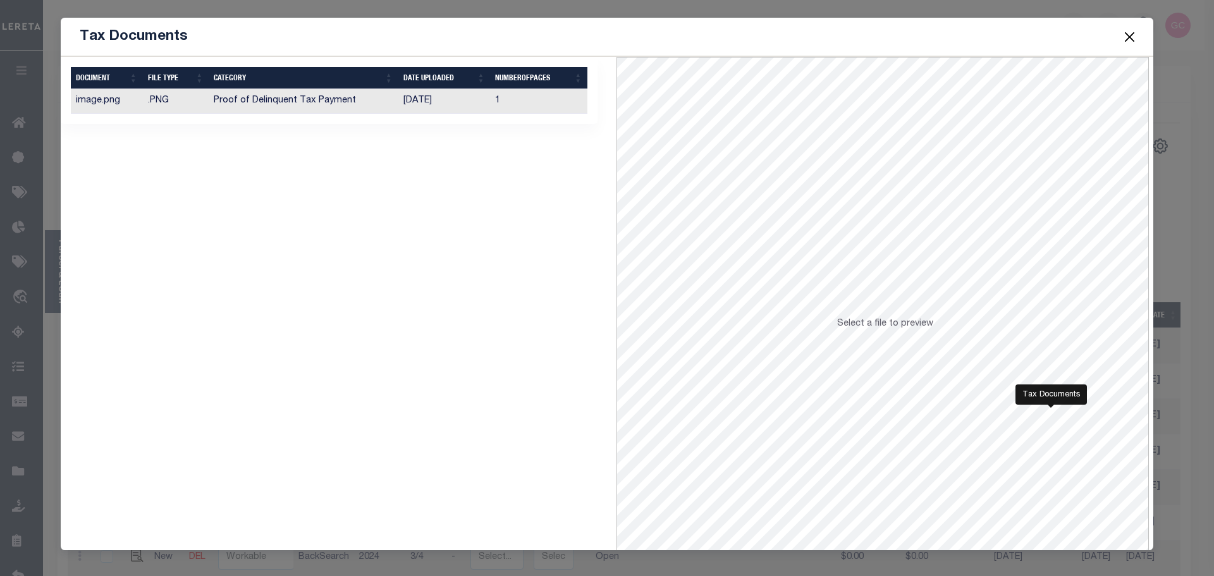
click at [446, 99] on td "[DATE]" at bounding box center [444, 101] width 92 height 25
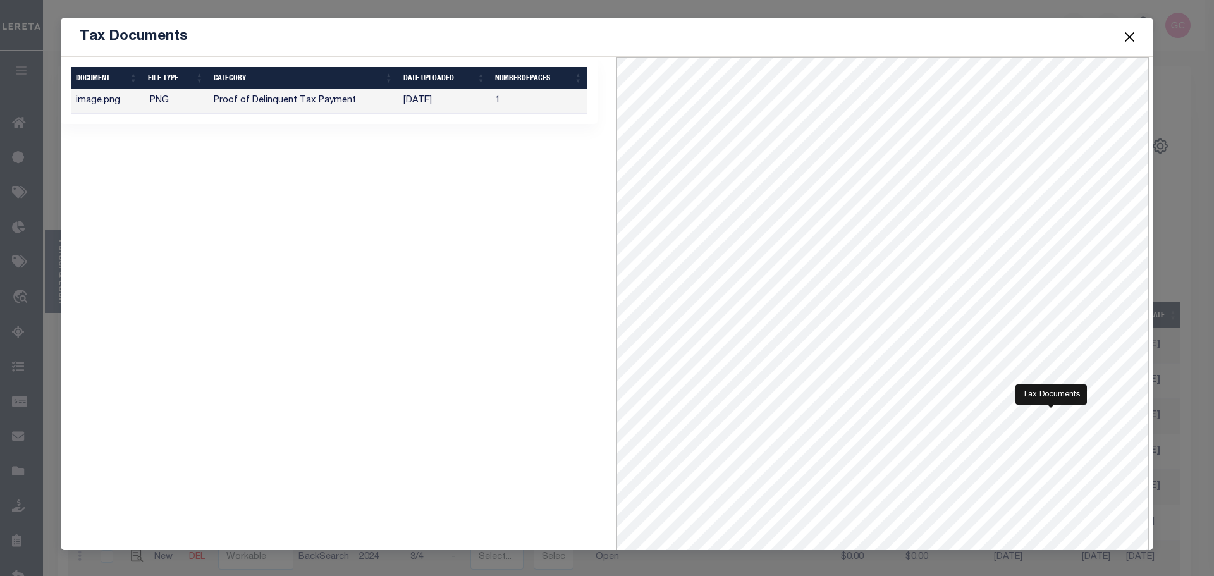
click at [1137, 36] on button "Close" at bounding box center [1130, 36] width 16 height 16
